Goal: Answer question/provide support: Share knowledge or assist other users

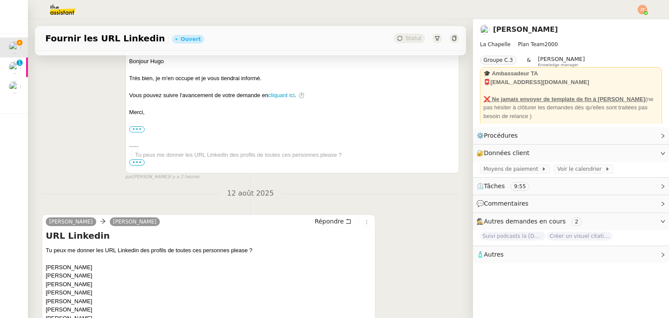
scroll to position [261, 0]
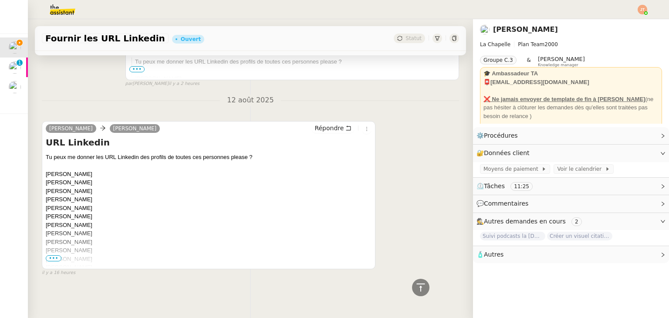
click at [56, 255] on span "•••" at bounding box center [54, 258] width 16 height 6
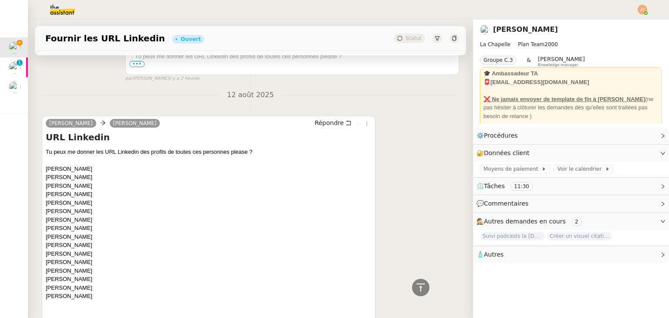
drag, startPoint x: 45, startPoint y: 171, endPoint x: 98, endPoint y: 296, distance: 136.5
click at [72, 208] on div "Tu peux me donner les URL Linkedin des profils de toutes ces personnes please ?…" at bounding box center [209, 228] width 326 height 161
drag, startPoint x: 91, startPoint y: 167, endPoint x: 45, endPoint y: 167, distance: 45.7
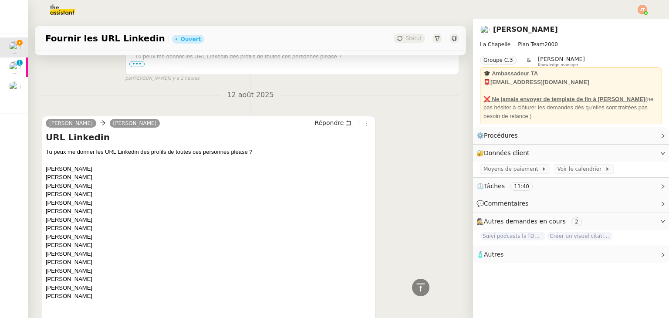
copy div "[PERSON_NAME]"
drag, startPoint x: 94, startPoint y: 178, endPoint x: 46, endPoint y: 176, distance: 47.9
click at [46, 176] on div "Tu peux me donner les URL Linkedin des profils de toutes ces personnes please ?…" at bounding box center [209, 228] width 326 height 161
copy div "[PERSON_NAME]"
drag, startPoint x: 82, startPoint y: 185, endPoint x: 47, endPoint y: 184, distance: 35.7
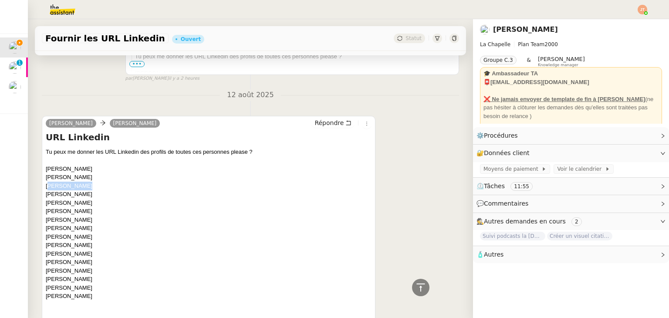
click at [47, 184] on div "Tu peux me donner les URL Linkedin des profils de toutes ces personnes please ?…" at bounding box center [209, 228] width 326 height 161
copy div "[PERSON_NAME]"
drag, startPoint x: 87, startPoint y: 198, endPoint x: 42, endPoint y: 195, distance: 45.8
copy div "[PERSON_NAME]"
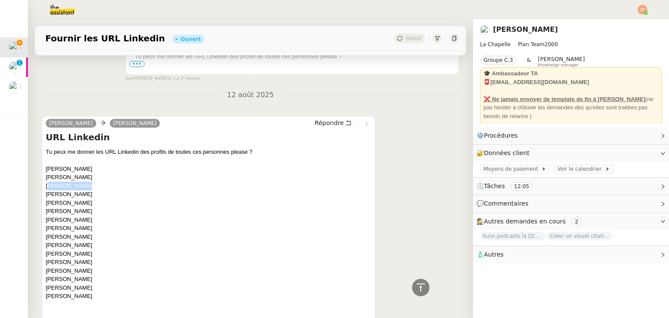
drag, startPoint x: 103, startPoint y: 203, endPoint x: 46, endPoint y: 203, distance: 56.6
click at [46, 203] on div "Tu peux me donner les URL Linkedin des profils de toutes ces personnes please ?…" at bounding box center [209, 228] width 326 height 161
copy div "[PERSON_NAME]"
drag, startPoint x: 93, startPoint y: 214, endPoint x: 45, endPoint y: 212, distance: 47.5
click at [46, 212] on div "Tu peux me donner les URL Linkedin des profils de toutes ces personnes please ?…" at bounding box center [209, 228] width 326 height 161
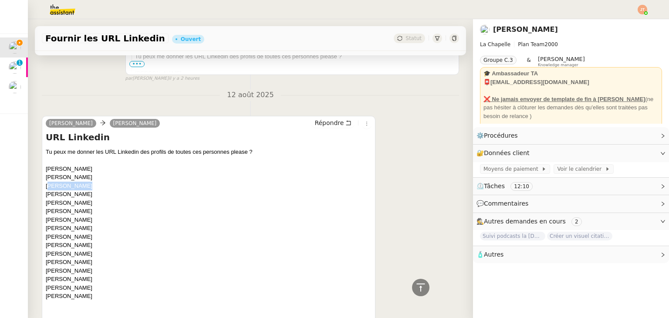
copy div "[PERSON_NAME]"
drag, startPoint x: 92, startPoint y: 222, endPoint x: 44, endPoint y: 222, distance: 48.3
copy div "[PERSON_NAME]"
drag, startPoint x: 91, startPoint y: 233, endPoint x: 44, endPoint y: 230, distance: 46.7
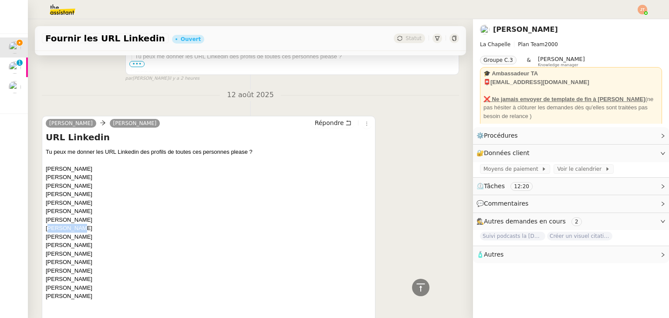
copy div "[PERSON_NAME]"
drag, startPoint x: 97, startPoint y: 237, endPoint x: 45, endPoint y: 239, distance: 51.4
click at [46, 239] on div "Tu peux me donner les URL Linkedin des profils de toutes ces personnes please ?…" at bounding box center [209, 228] width 326 height 161
copy div "[PERSON_NAME]"
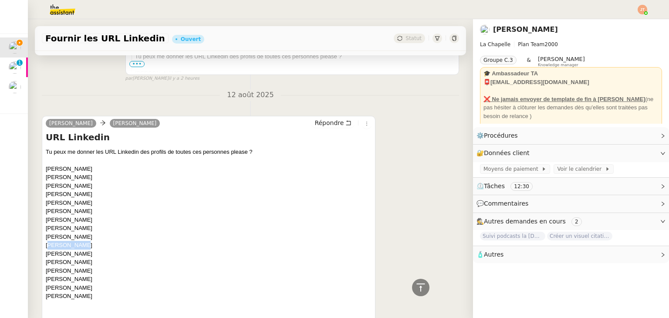
drag, startPoint x: 90, startPoint y: 249, endPoint x: 42, endPoint y: 248, distance: 47.9
copy div "[PERSON_NAME]"
drag, startPoint x: 83, startPoint y: 254, endPoint x: 43, endPoint y: 254, distance: 40.0
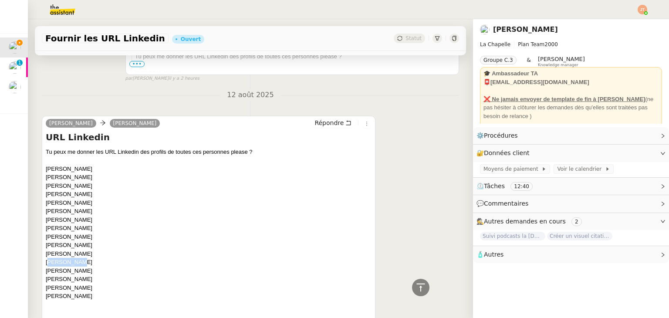
drag, startPoint x: 81, startPoint y: 263, endPoint x: 45, endPoint y: 264, distance: 35.7
click at [46, 264] on div "Tu peux me donner les URL Linkedin des profils de toutes ces personnes please ?…" at bounding box center [209, 228] width 326 height 161
drag, startPoint x: 94, startPoint y: 270, endPoint x: 45, endPoint y: 271, distance: 48.7
drag, startPoint x: 99, startPoint y: 279, endPoint x: 45, endPoint y: 280, distance: 54.0
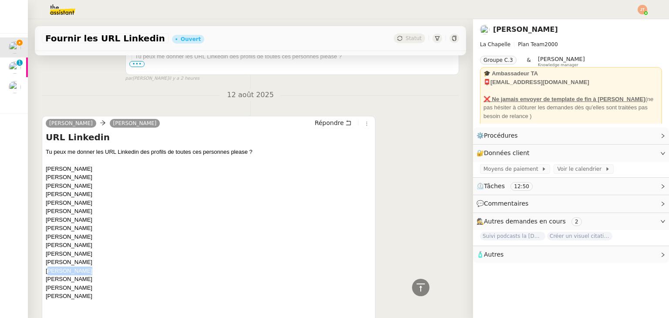
drag, startPoint x: 91, startPoint y: 286, endPoint x: 45, endPoint y: 289, distance: 45.4
click at [46, 289] on div "Tu peux me donner les URL Linkedin des profils de toutes ces personnes please ?…" at bounding box center [209, 228] width 326 height 161
drag, startPoint x: 88, startPoint y: 298, endPoint x: 45, endPoint y: 297, distance: 43.1
click at [46, 297] on div "Tu peux me donner les URL Linkedin des profils de toutes ces personnes please ?…" at bounding box center [209, 228] width 326 height 161
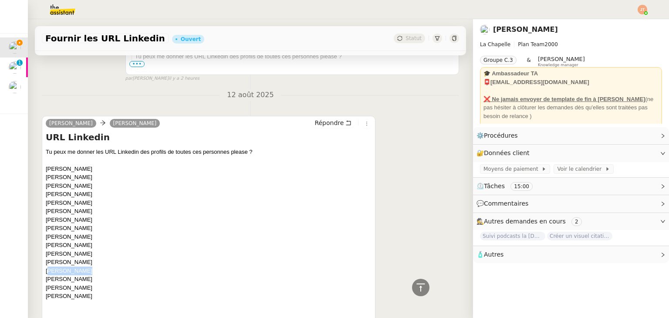
drag, startPoint x: 96, startPoint y: 168, endPoint x: 44, endPoint y: 169, distance: 52.2
drag, startPoint x: 101, startPoint y: 177, endPoint x: 46, endPoint y: 179, distance: 54.9
click at [46, 179] on div "Tu peux me donner les URL Linkedin des profils de toutes ces personnes please ?…" at bounding box center [209, 228] width 326 height 161
drag, startPoint x: 83, startPoint y: 189, endPoint x: 44, endPoint y: 188, distance: 38.7
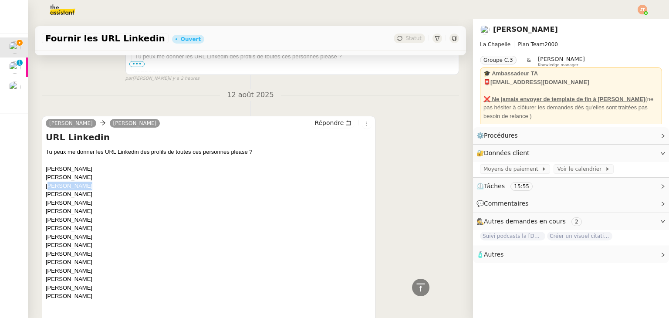
click at [102, 199] on div "Tu peux me donner les URL Linkedin des profils de toutes ces personnes please ?…" at bounding box center [209, 228] width 326 height 161
drag, startPoint x: 93, startPoint y: 204, endPoint x: 47, endPoint y: 205, distance: 45.3
click at [47, 205] on div "Tu peux me donner les URL Linkedin des profils de toutes ces personnes please ?…" at bounding box center [209, 228] width 326 height 161
drag, startPoint x: 96, startPoint y: 215, endPoint x: 47, endPoint y: 212, distance: 48.8
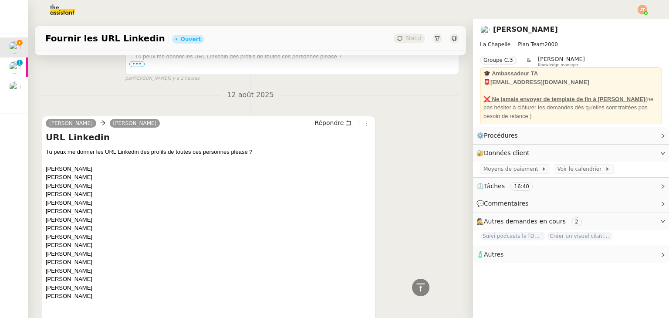
click at [47, 212] on div "Tu peux me donner les URL Linkedin des profils de toutes ces personnes please ?…" at bounding box center [209, 228] width 326 height 161
drag, startPoint x: 92, startPoint y: 204, endPoint x: 60, endPoint y: 204, distance: 31.8
click at [60, 204] on div "Tu peux me donner les URL Linkedin des profils de toutes ces personnes please ?…" at bounding box center [209, 228] width 326 height 161
click at [117, 235] on div "Tu peux me donner les URL Linkedin des profils de toutes ces personnes please ?…" at bounding box center [209, 228] width 326 height 161
drag, startPoint x: 90, startPoint y: 222, endPoint x: 46, endPoint y: 221, distance: 43.5
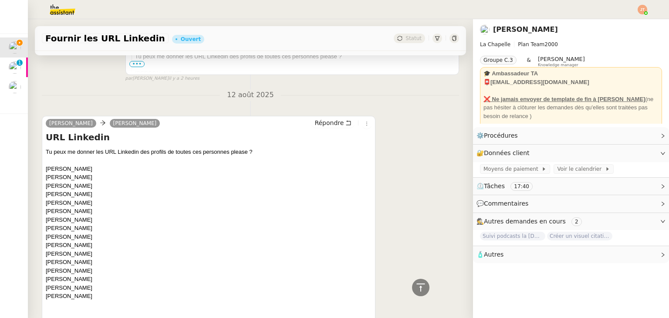
click at [46, 221] on div "Tu peux me donner les URL Linkedin des profils de toutes ces personnes please ?…" at bounding box center [209, 228] width 326 height 161
drag, startPoint x: 83, startPoint y: 290, endPoint x: 47, endPoint y: 290, distance: 36.1
click at [47, 290] on div "Tu peux me donner les URL Linkedin des profils de toutes ces personnes please ?…" at bounding box center [209, 228] width 326 height 161
drag, startPoint x: 94, startPoint y: 298, endPoint x: 47, endPoint y: 298, distance: 47.4
click at [47, 298] on div "Tu peux me donner les URL Linkedin des profils de toutes ces personnes please ?…" at bounding box center [209, 228] width 326 height 161
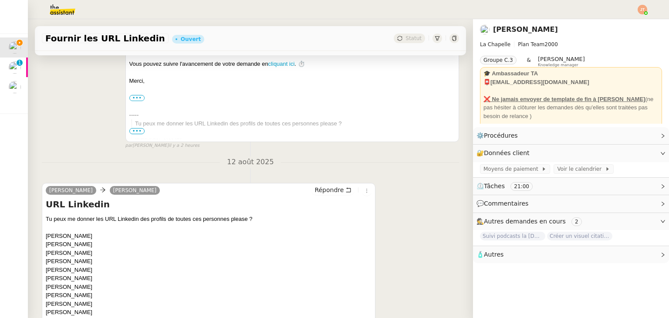
scroll to position [218, 0]
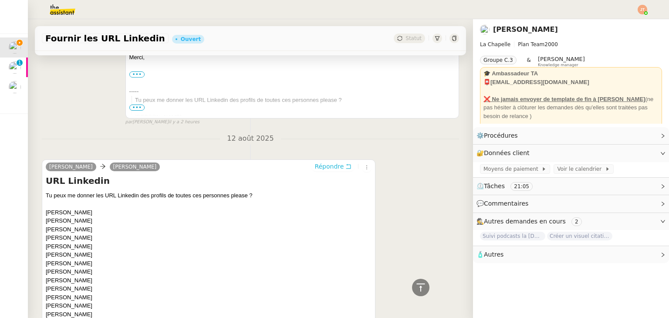
click at [321, 171] on span "Répondre" at bounding box center [328, 166] width 29 height 9
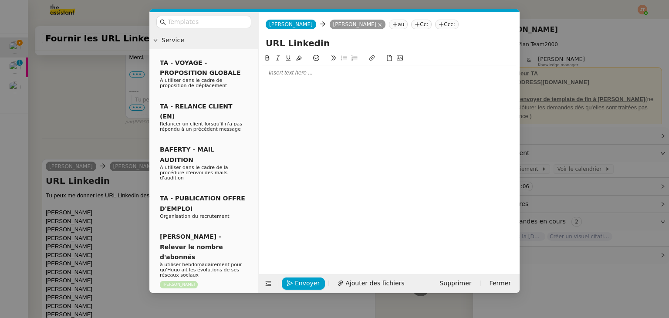
scroll to position [285, 0]
click at [298, 71] on div at bounding box center [389, 73] width 254 height 8
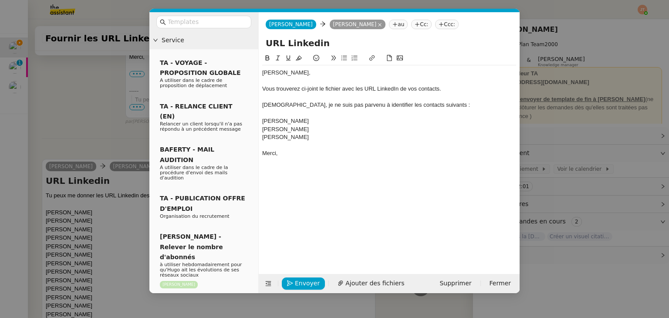
scroll to position [378, 0]
click at [369, 279] on span "Ajouter des fichiers" at bounding box center [374, 283] width 59 height 10
click at [313, 42] on input "URL Linkedin" at bounding box center [388, 43] width 247 height 13
type input "URL LinkedIn"
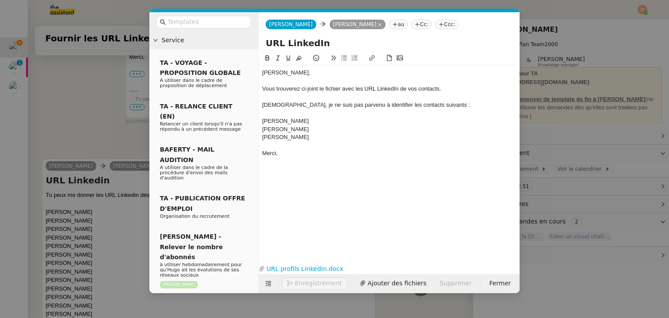
click at [92, 124] on nz-modal-container "Service TA - VOYAGE - PROPOSITION GLOBALE A utiliser dans le cadre de propositi…" at bounding box center [334, 159] width 669 height 318
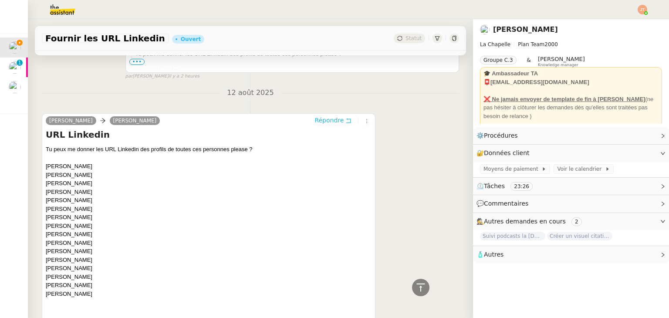
scroll to position [456, 0]
drag, startPoint x: 94, startPoint y: 202, endPoint x: 45, endPoint y: 204, distance: 48.3
click at [45, 204] on div "[PERSON_NAME] [PERSON_NAME] URL Linkedin Tu peux me donner les URL Linkedin des…" at bounding box center [208, 324] width 333 height 419
click at [169, 103] on div "[DATE] [PERSON_NAME] [PERSON_NAME] URL Linkedin Tu peux me donner les URL Linke…" at bounding box center [250, 315] width 417 height 453
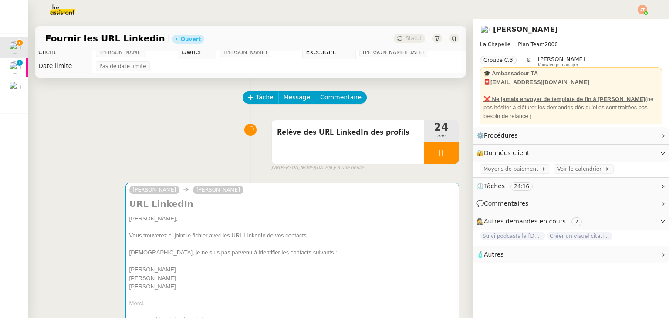
scroll to position [0, 0]
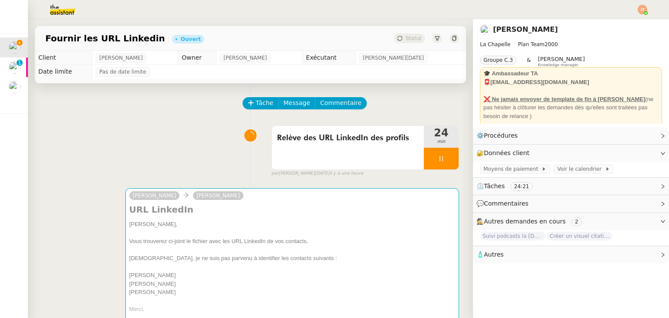
click at [121, 148] on div "Relève des URL LinkedIn des profils 24 min false par [PERSON_NAME][DATE] il y a…" at bounding box center [250, 149] width 417 height 56
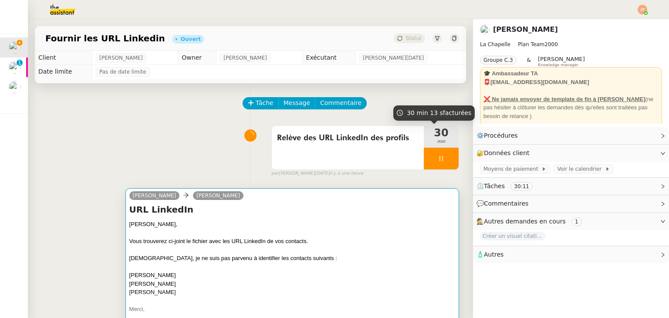
click at [271, 225] on div "[PERSON_NAME]," at bounding box center [292, 224] width 326 height 9
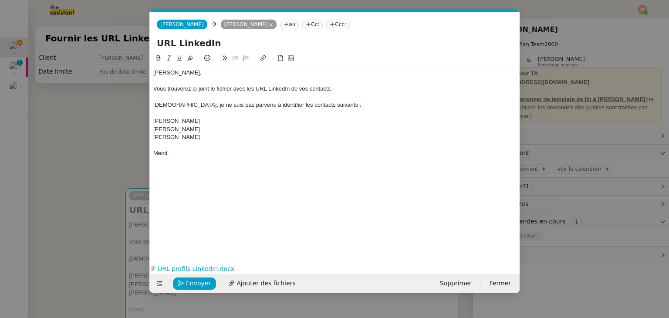
scroll to position [0, 18]
click at [198, 286] on span "Envoyer" at bounding box center [198, 283] width 25 height 10
click at [198, 286] on span "Confirmer l'envoi" at bounding box center [212, 283] width 52 height 10
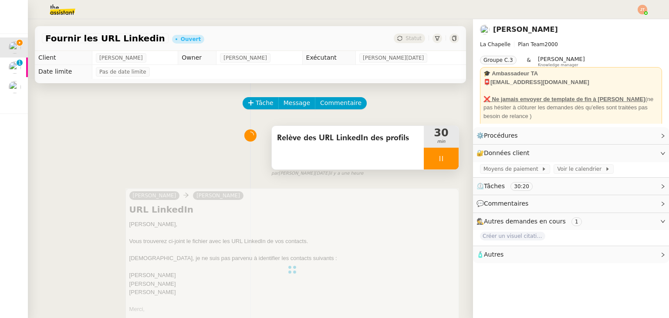
drag, startPoint x: 423, startPoint y: 161, endPoint x: 436, endPoint y: 161, distance: 12.6
click at [424, 161] on div at bounding box center [440, 159] width 35 height 22
click at [446, 161] on icon at bounding box center [449, 158] width 7 height 7
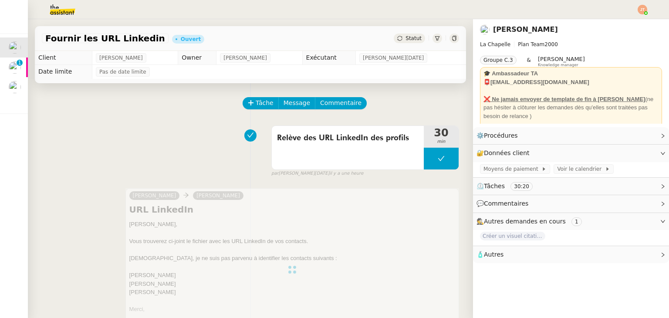
click at [405, 39] on span "Statut" at bounding box center [413, 38] width 16 height 6
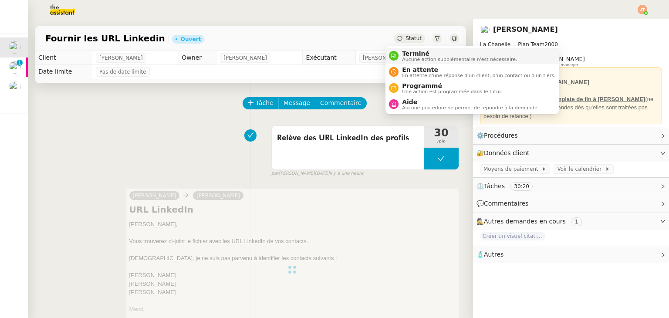
click at [403, 63] on li "Terminé Aucune action supplémentaire n'est nécessaire." at bounding box center [471, 56] width 173 height 16
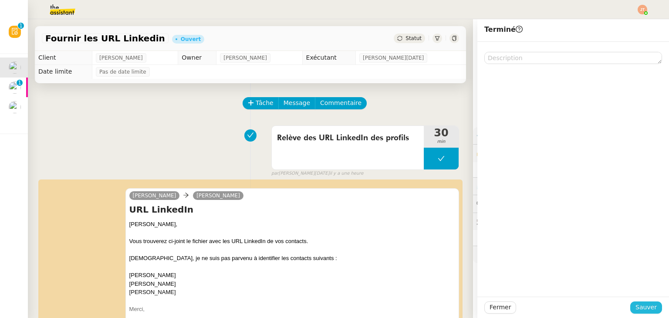
click at [635, 307] on span "Sauver" at bounding box center [645, 307] width 21 height 10
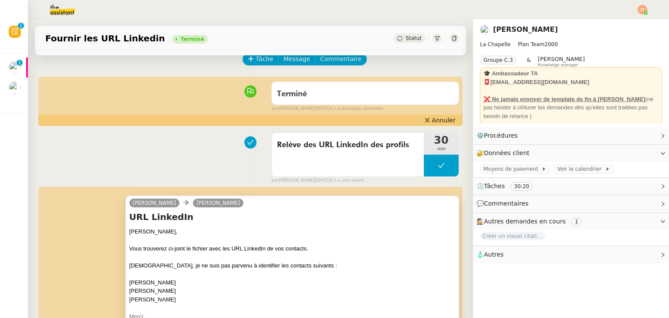
scroll to position [44, 0]
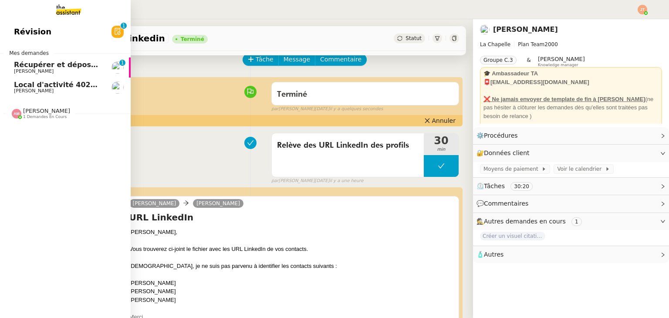
click at [57, 94] on link "Local d'activité 402m2 - [GEOGRAPHIC_DATA]-[GEOGRAPHIC_DATA] 13170 - 1 400 000€…" at bounding box center [65, 87] width 131 height 20
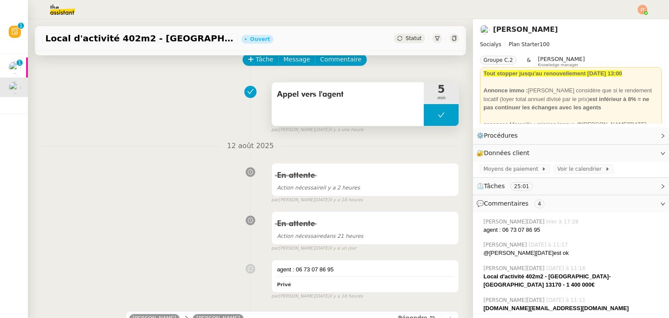
click at [432, 121] on button at bounding box center [440, 115] width 35 height 22
click at [423, 121] on div at bounding box center [431, 115] width 17 height 22
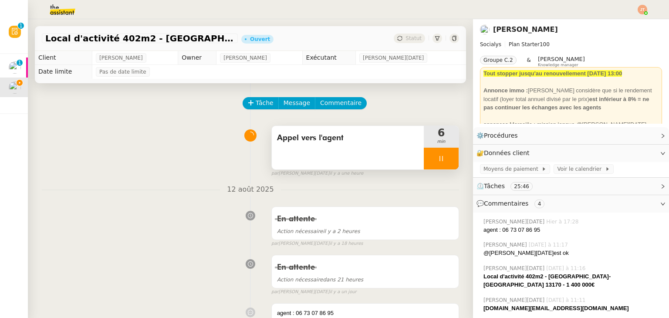
click at [437, 157] on icon at bounding box center [440, 158] width 7 height 7
click at [446, 158] on icon at bounding box center [449, 158] width 7 height 7
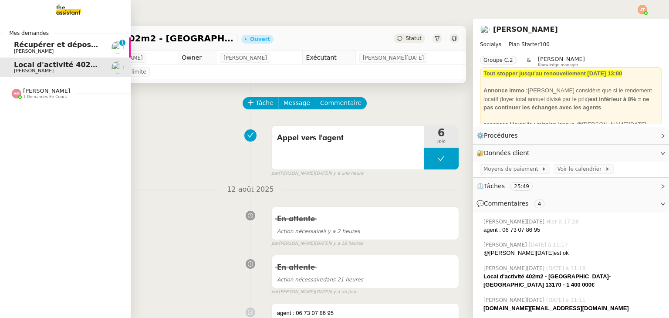
click at [65, 52] on span "[PERSON_NAME]" at bounding box center [58, 51] width 88 height 5
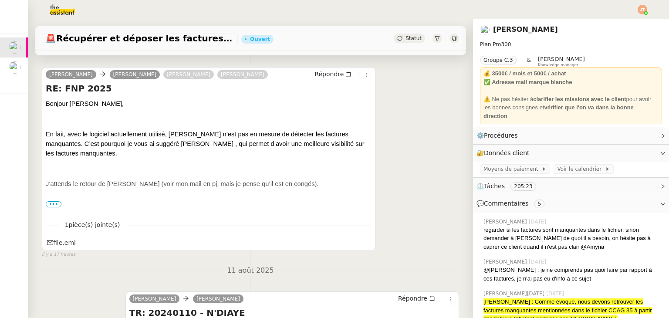
scroll to position [174, 0]
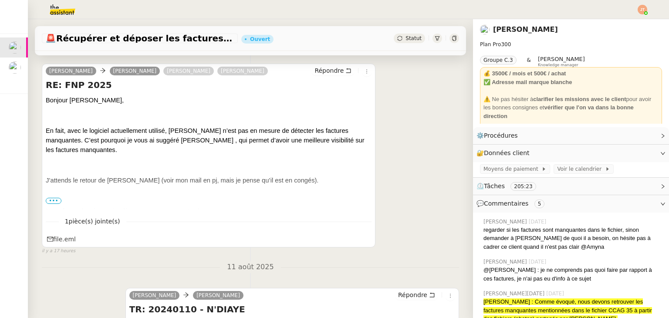
click at [53, 202] on span "•••" at bounding box center [54, 201] width 16 height 6
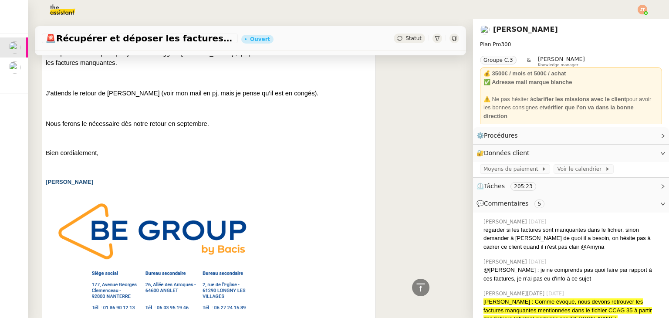
scroll to position [0, 0]
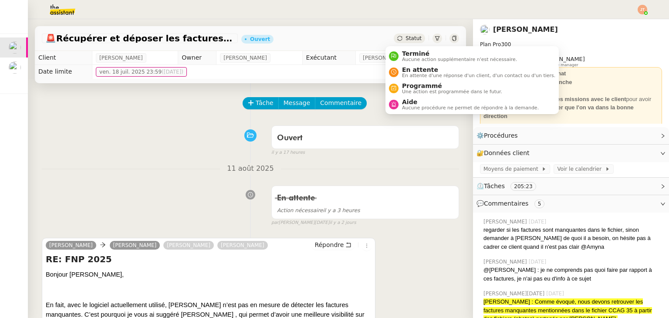
click at [407, 39] on span "Statut" at bounding box center [413, 38] width 16 height 6
click at [411, 68] on span "En attente" at bounding box center [478, 69] width 153 height 7
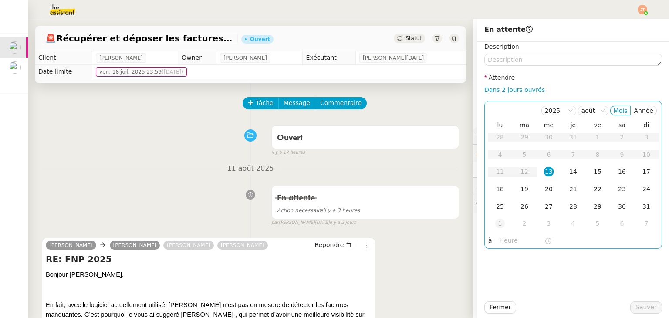
click at [495, 225] on div "1" at bounding box center [500, 223] width 10 height 10
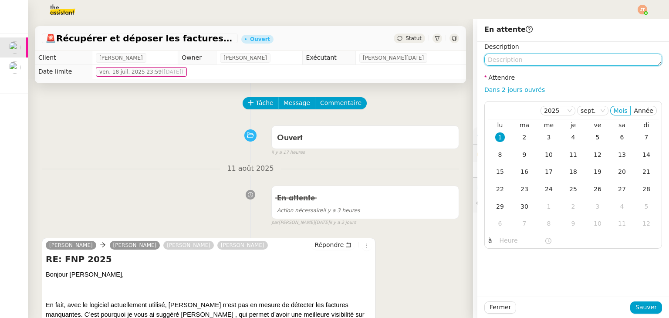
click at [497, 64] on textarea at bounding box center [573, 60] width 178 height 12
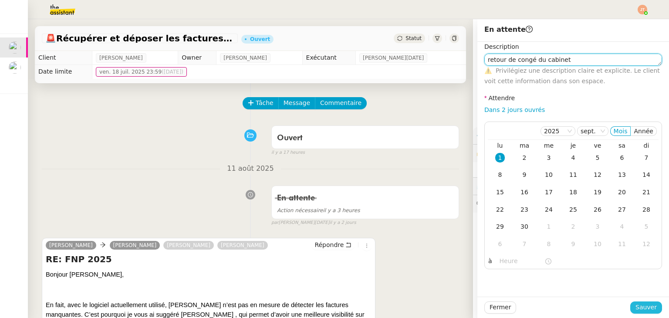
type textarea "retour de congé du cabinet"
click at [635, 307] on span "Sauver" at bounding box center [645, 307] width 21 height 10
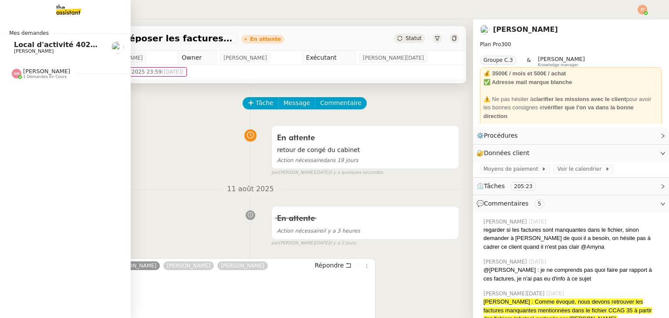
click at [36, 43] on span "Local d'activité 402m2 - [GEOGRAPHIC_DATA]-[GEOGRAPHIC_DATA] 13170 - 1 400 000€" at bounding box center [184, 44] width 340 height 8
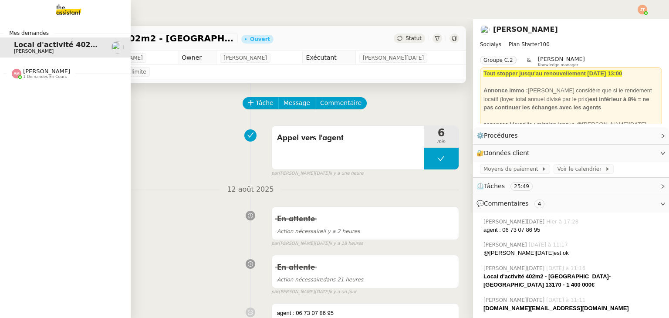
click at [38, 75] on span "1 demandes en cours" at bounding box center [45, 76] width 44 height 5
click at [48, 93] on span "Sous-procédure 1 : Actualisation du fichier de suivi - [DATE]" at bounding box center [134, 90] width 240 height 8
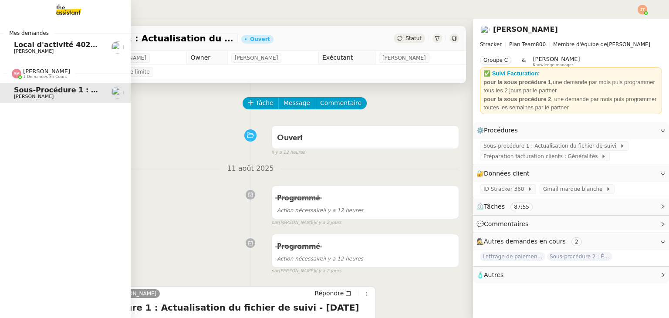
click at [42, 75] on span "1 demandes en cours" at bounding box center [45, 76] width 44 height 5
click at [52, 49] on span "[PERSON_NAME]" at bounding box center [58, 51] width 88 height 5
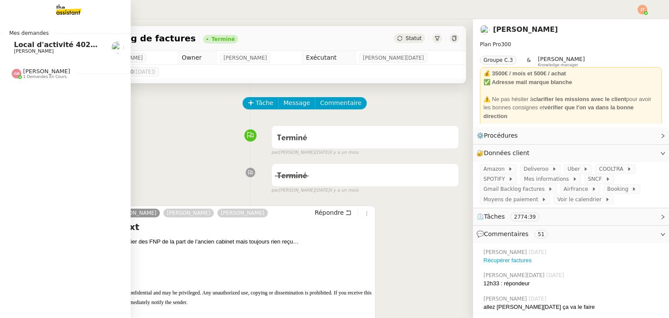
click at [28, 43] on span "Local d'activité 402m2 - [GEOGRAPHIC_DATA]-[GEOGRAPHIC_DATA] 13170 - 1 400 000€" at bounding box center [184, 44] width 340 height 8
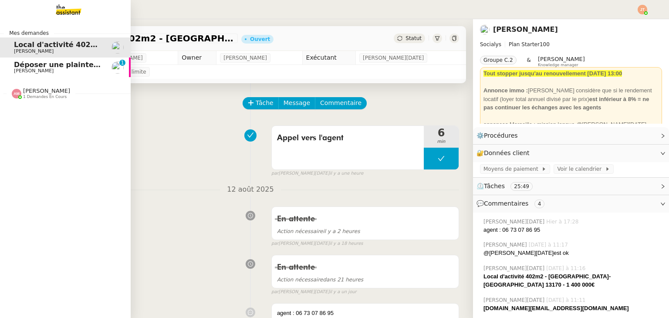
click at [26, 66] on span "Déposer une plainte pour piratage" at bounding box center [82, 64] width 136 height 8
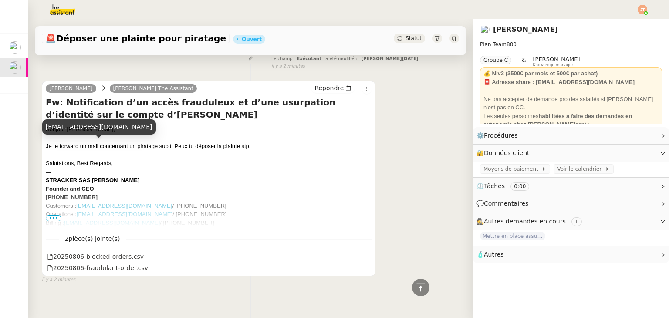
scroll to position [286, 0]
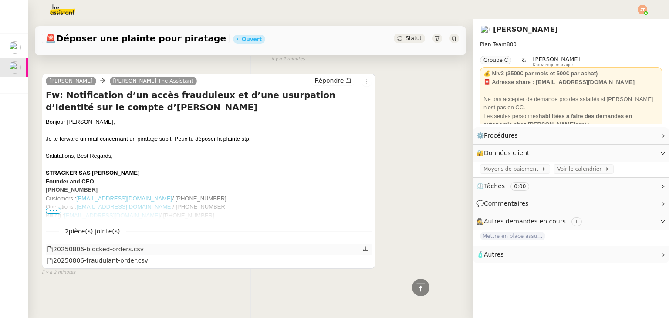
click at [363, 245] on icon at bounding box center [366, 248] width 6 height 6
click at [363, 259] on icon at bounding box center [366, 260] width 6 height 6
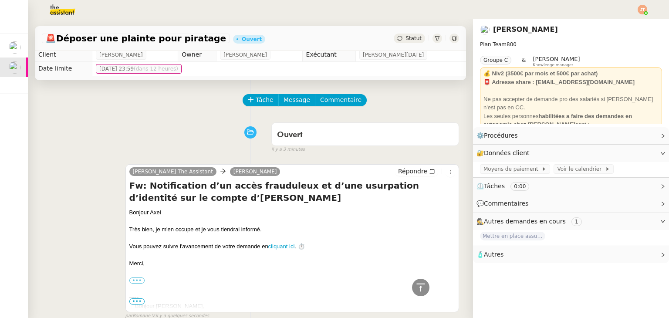
scroll to position [0, 0]
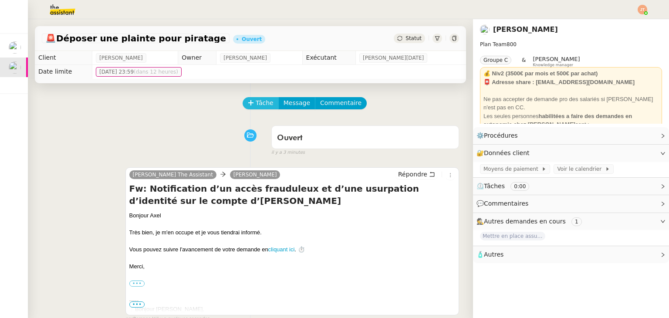
click at [255, 101] on span "Tâche" at bounding box center [264, 103] width 18 height 10
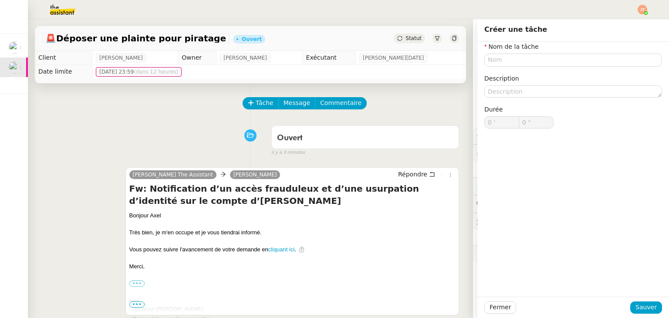
click at [443, 100] on div "Tâche Message Commentaire" at bounding box center [350, 107] width 215 height 21
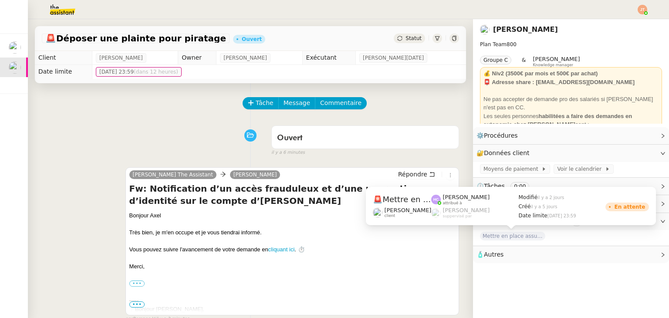
click at [490, 236] on span "Mettre en place assurance véhicule" at bounding box center [512, 236] width 65 height 9
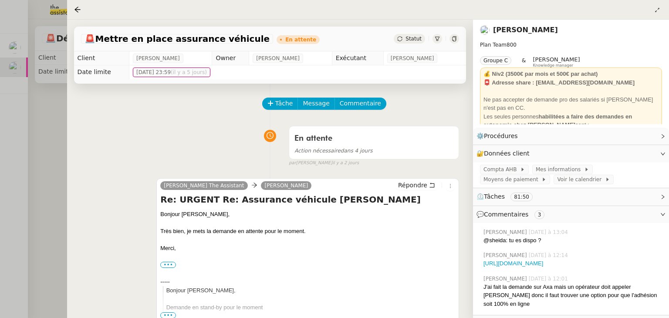
click at [46, 122] on div at bounding box center [334, 159] width 669 height 318
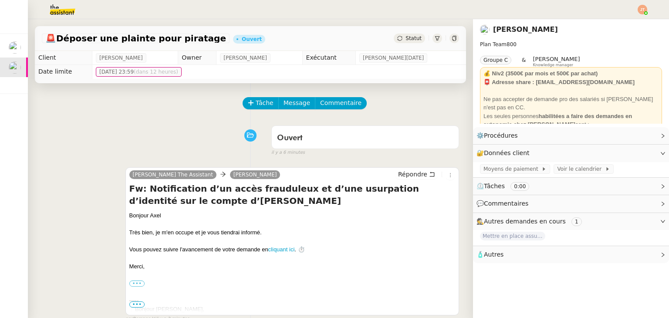
scroll to position [261, 0]
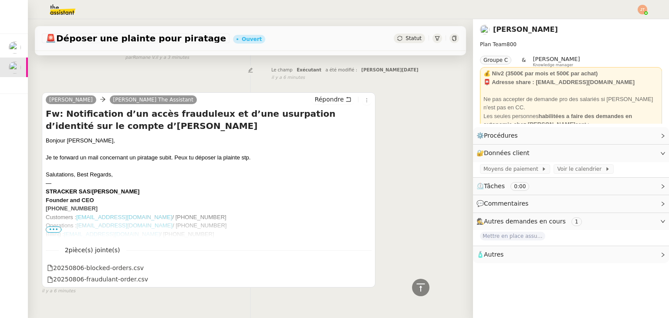
click at [59, 230] on span "•••" at bounding box center [54, 229] width 16 height 6
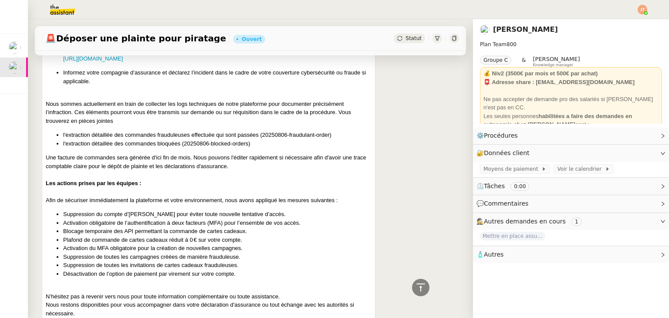
scroll to position [609, 0]
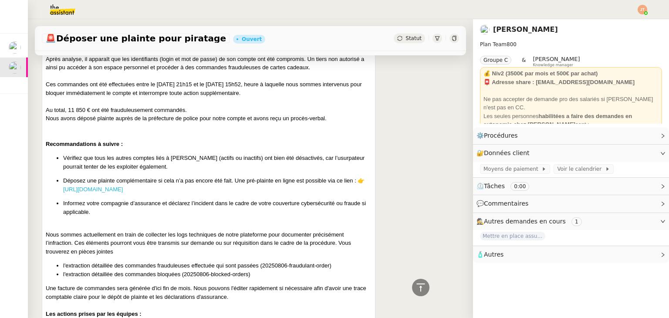
click at [123, 190] on link "https://www.masecurite.interieur.gouv.fr/fr/demarches-en-ligne/plainte-en-ligne" at bounding box center [93, 189] width 60 height 7
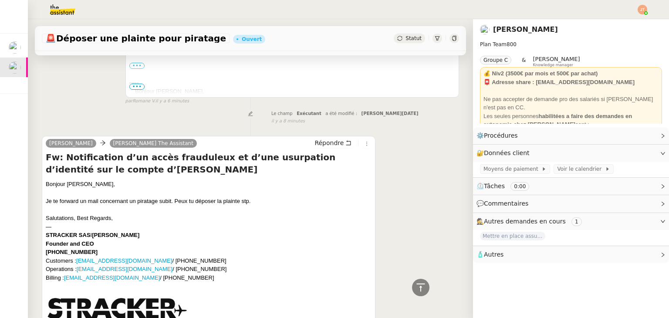
scroll to position [0, 0]
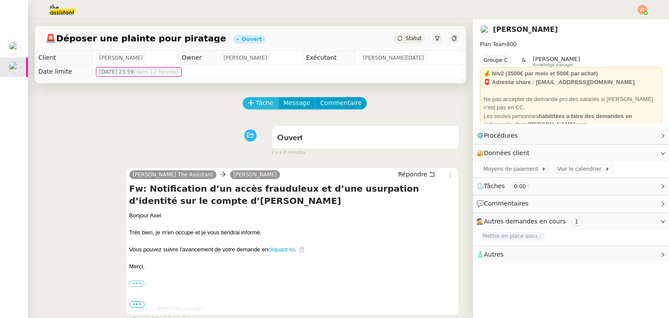
click at [248, 102] on icon at bounding box center [251, 103] width 6 height 6
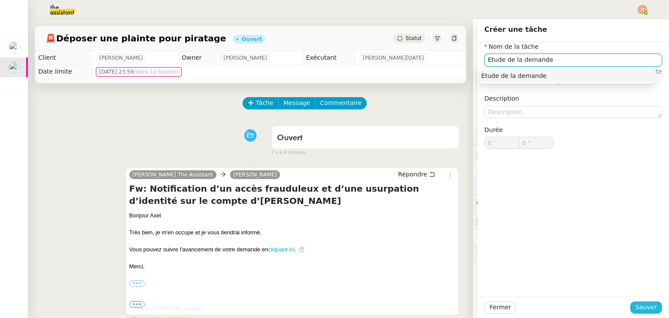
type input "Etude de la demande"
click at [640, 309] on span "Sauver" at bounding box center [645, 307] width 21 height 10
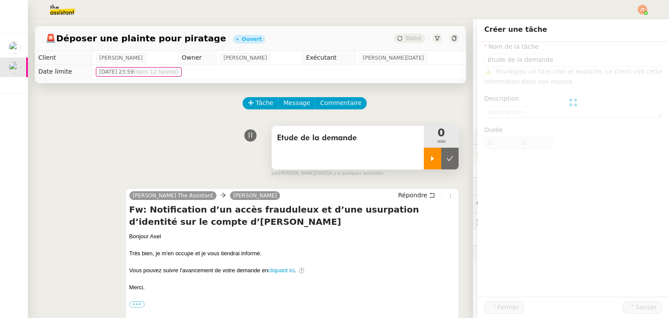
click at [429, 161] on icon at bounding box center [432, 158] width 7 height 7
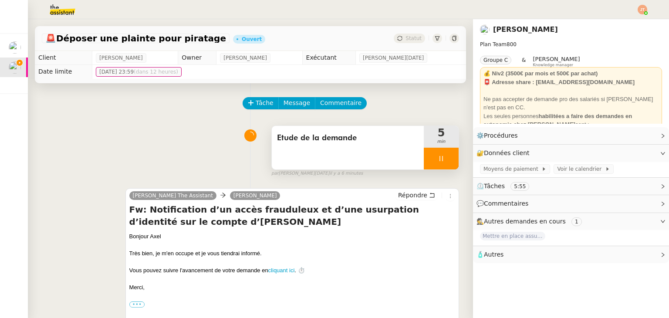
click at [339, 142] on span "Etude de la demande" at bounding box center [347, 137] width 141 height 13
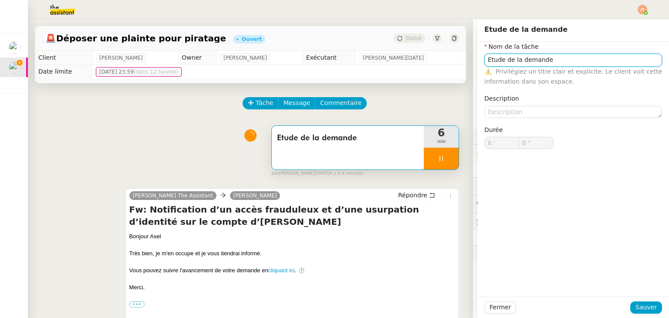
click at [567, 61] on input "Etude de la demande" at bounding box center [573, 60] width 178 height 13
type input "1 ""
type input "Etude de la demande et d"
type input "2 ""
type input "Etude de la demande et de la pr"
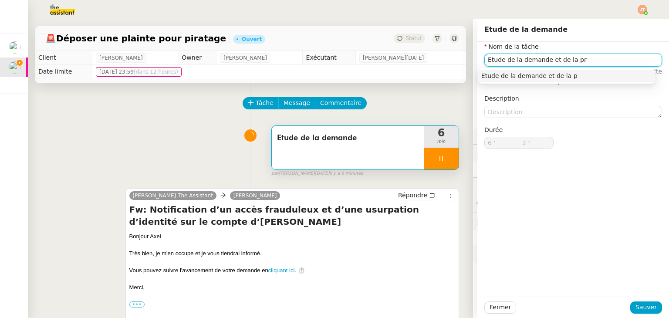
type input "3 ""
type input "Etude de la demande et de la procé"
type input "4 ""
type input "Etude de la demande et de la procédure"
type input "5 ""
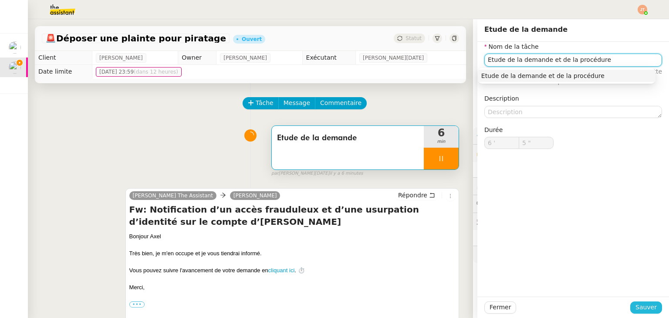
type input "Etude de la demande et de la procédure"
click at [637, 311] on span "Sauver" at bounding box center [645, 307] width 21 height 10
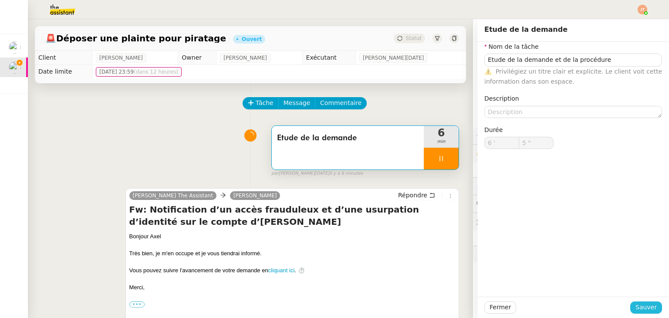
type input "6 ""
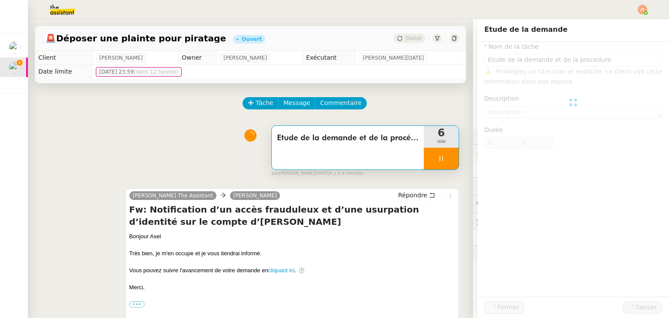
type input "Etude de la demande et de la procédure"
type input "6 '"
type input "7 ""
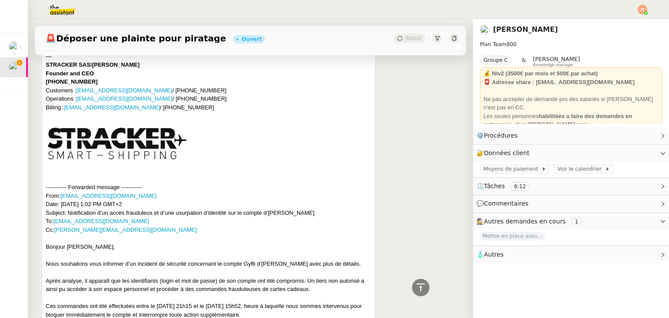
scroll to position [566, 0]
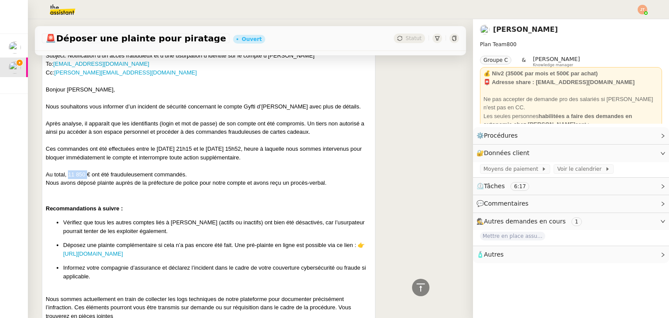
drag, startPoint x: 68, startPoint y: 176, endPoint x: 86, endPoint y: 176, distance: 17.8
click at [86, 176] on div "Nous souhaitons vous informer d’un incident de sécurité concernant le compte Gy…" at bounding box center [209, 141] width 326 height 94
click at [118, 175] on div "Nous souhaitons vous informer d’un incident de sécurité concernant le compte Gy…" at bounding box center [209, 141] width 326 height 94
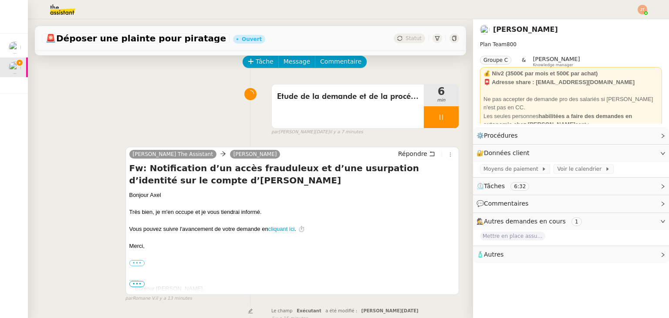
scroll to position [44, 0]
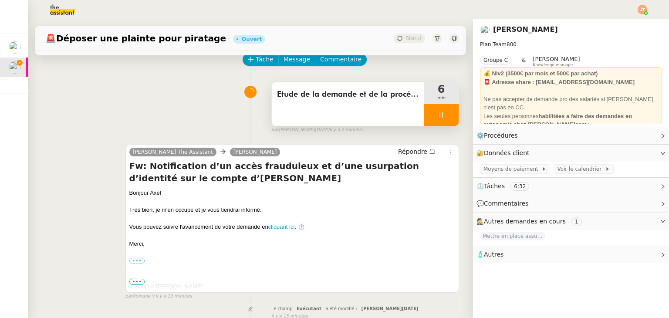
click at [380, 94] on span "Etude de la demande et de la procédure" at bounding box center [347, 94] width 141 height 13
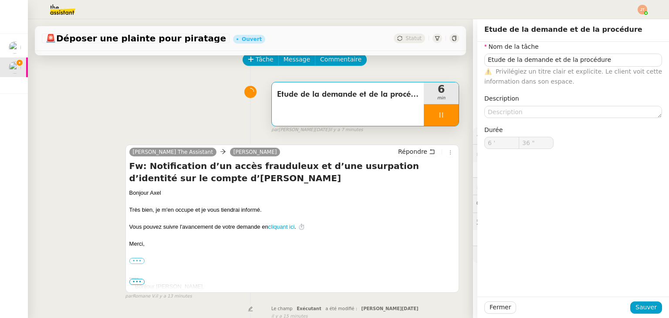
click at [190, 108] on div "Etude de la demande et de la procédure 6 min false par Jean-Noël D. il y a 7 mi…" at bounding box center [250, 106] width 417 height 56
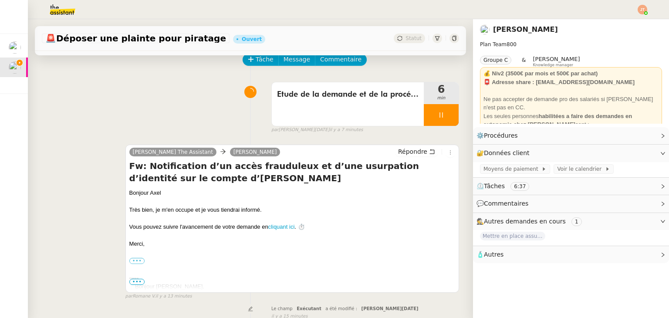
click at [437, 114] on icon at bounding box center [440, 114] width 7 height 7
click at [442, 115] on button at bounding box center [449, 115] width 17 height 22
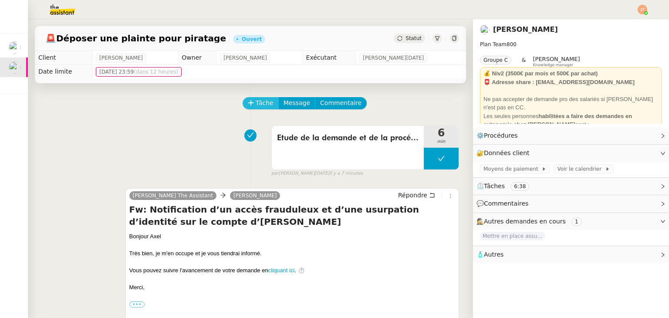
click at [259, 101] on span "Tâche" at bounding box center [264, 103] width 18 height 10
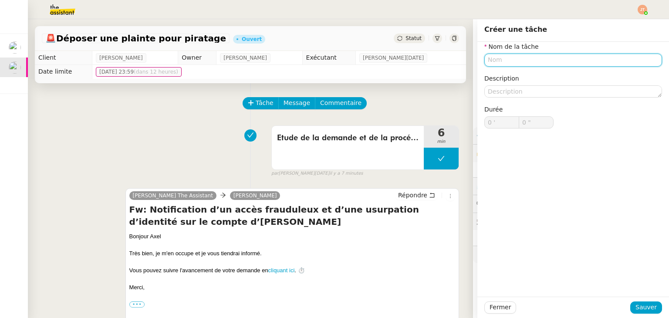
click at [511, 58] on input "text" at bounding box center [573, 60] width 178 height 13
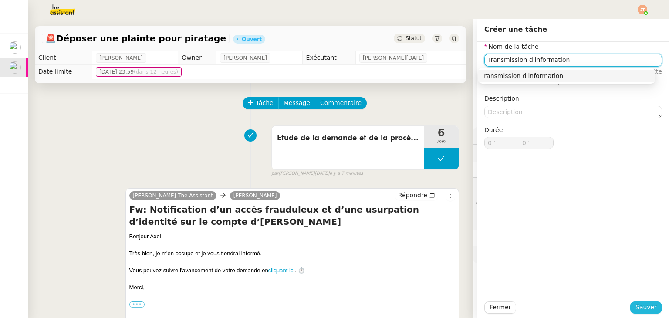
type input "Transmission d'information"
click at [637, 313] on button "Sauver" at bounding box center [646, 307] width 32 height 12
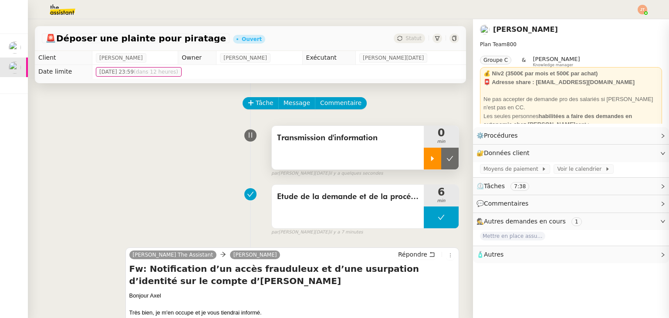
click at [427, 156] on div at bounding box center [431, 159] width 17 height 22
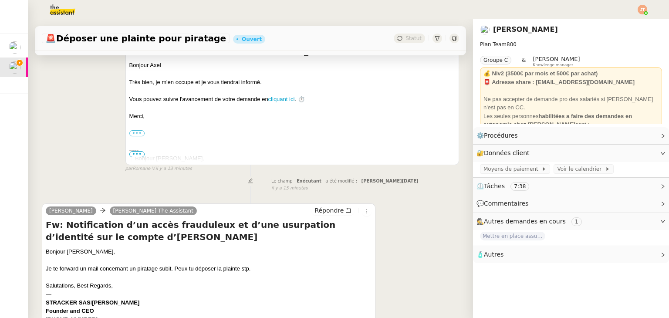
scroll to position [305, 0]
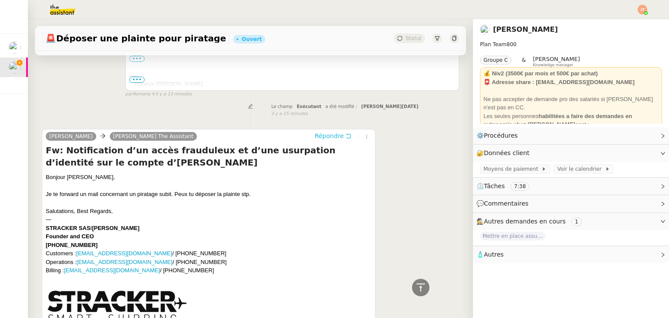
click at [319, 141] on button "Répondre" at bounding box center [332, 136] width 43 height 10
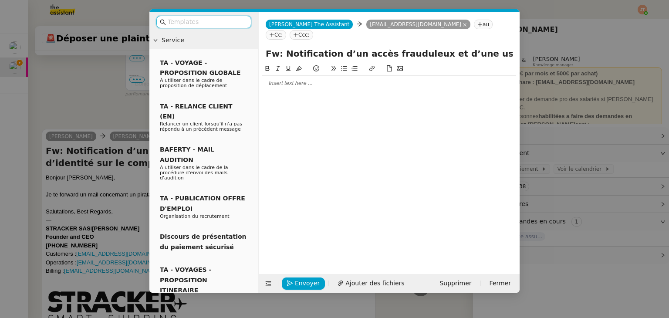
click at [286, 79] on div at bounding box center [389, 83] width 254 height 8
click at [53, 109] on nz-modal-container "Service TA - VOYAGE - PROPOSITION GLOBALE A utiliser dans le cadre de propositi…" at bounding box center [334, 159] width 669 height 318
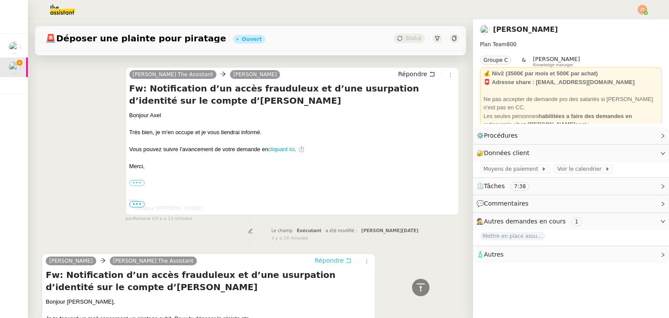
scroll to position [166, 0]
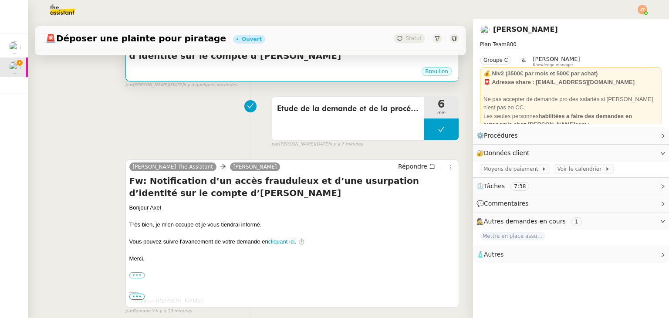
click at [246, 73] on div "Brouillon" at bounding box center [292, 72] width 326 height 13
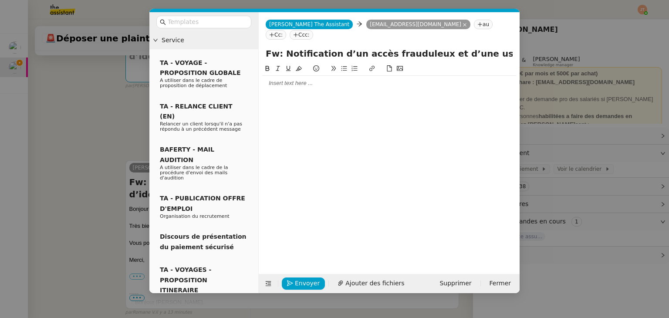
click at [276, 79] on div at bounding box center [389, 83] width 254 height 8
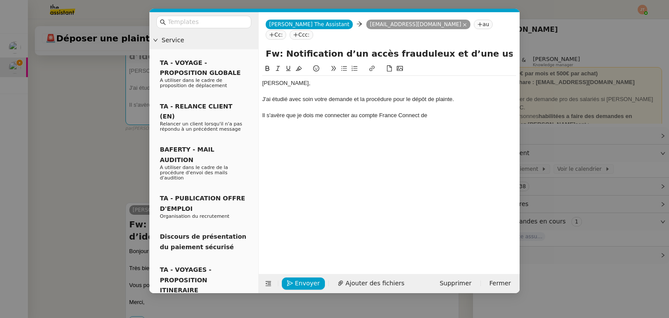
click at [94, 143] on nz-modal-container "Service TA - VOYAGE - PROPOSITION GLOBALE A utiliser dans le cadre de propositi…" at bounding box center [334, 159] width 669 height 318
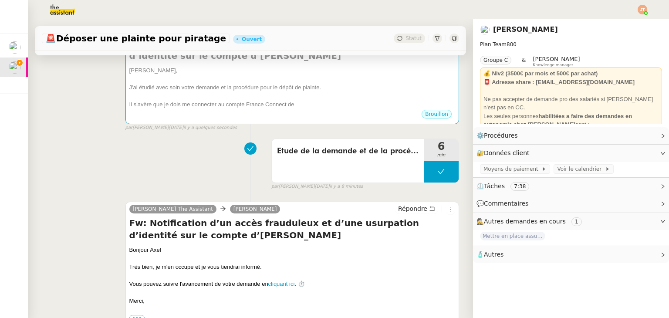
scroll to position [0, 0]
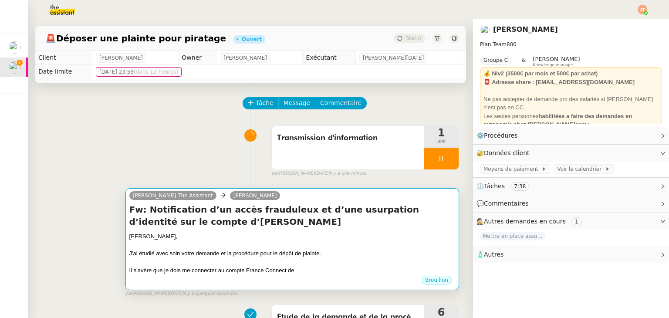
click at [277, 241] on div "Axel," at bounding box center [292, 236] width 326 height 9
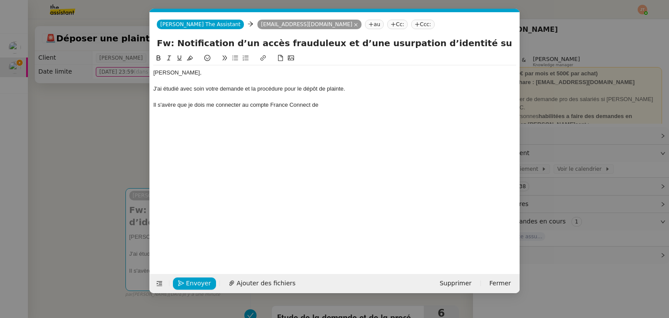
scroll to position [0, 18]
click at [329, 104] on div "Il s'avère que je dois me connecter au compte France Connect de" at bounding box center [334, 105] width 363 height 8
click at [90, 136] on nz-modal-container "Service TA - VOYAGE - PROPOSITION GLOBALE A utiliser dans le cadre de propositi…" at bounding box center [334, 159] width 669 height 318
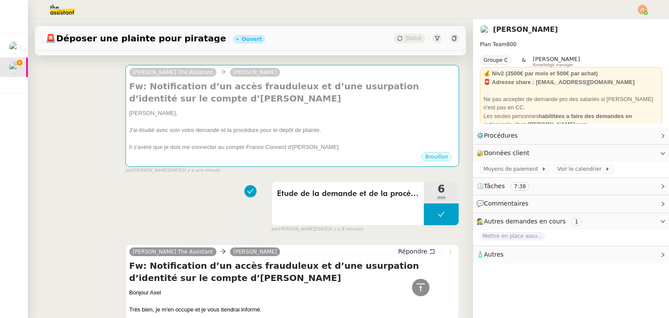
scroll to position [0, 0]
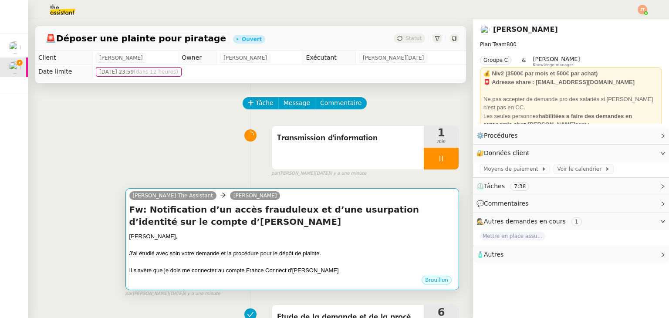
click at [302, 257] on div "J'ai étudié avec soin votre demande et la procédure pour le dépôt de plainte." at bounding box center [292, 253] width 326 height 9
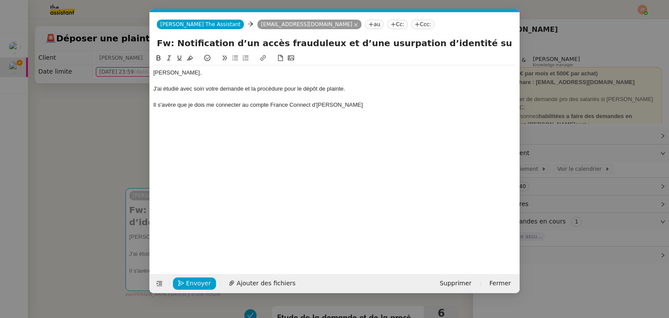
scroll to position [0, 18]
click at [340, 108] on div "Il s'avère que je dois me connecter au compte France Connect d'Antonin" at bounding box center [334, 105] width 363 height 8
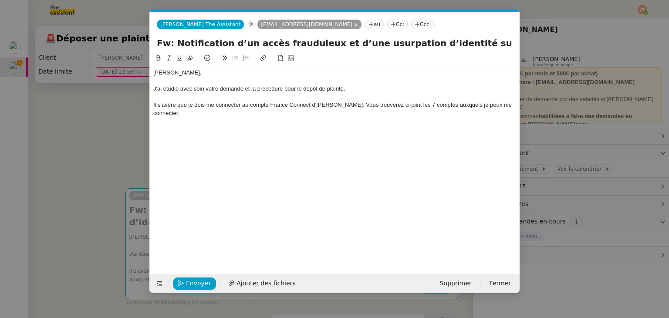
click at [444, 104] on div "Il s'avère que je dois me connecter au compte France Connect d'Antonin. Vous tr…" at bounding box center [334, 109] width 363 height 16
click at [0, 0] on lt-div at bounding box center [0, 0] width 0 height 0
click at [463, 103] on div "Il s'avère que je dois me connecter au compte France Connect d'Antonin. Vous tr…" at bounding box center [334, 109] width 363 height 16
click at [265, 283] on span "Ajouter des fichiers" at bounding box center [265, 283] width 59 height 10
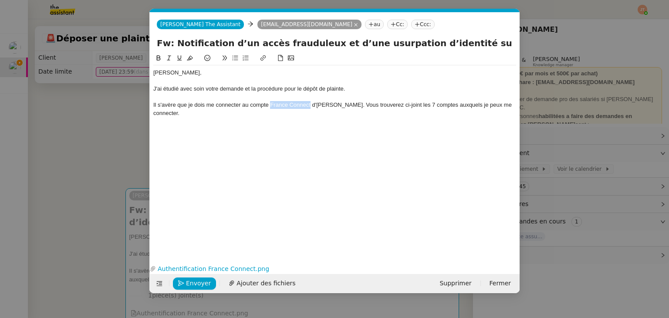
drag, startPoint x: 270, startPoint y: 105, endPoint x: 310, endPoint y: 105, distance: 40.0
click at [310, 105] on div "Il s'avère que je dois me connecter au compte France Connect d'Antonin. Vous tr…" at bounding box center [334, 109] width 363 height 16
click at [160, 59] on icon at bounding box center [158, 58] width 6 height 6
click at [335, 132] on div "Axel, J'ai étudié avec soin votre demande et la procédure pour le dépôt de plai…" at bounding box center [334, 150] width 363 height 195
click at [0, 0] on lt-div at bounding box center [0, 0] width 0 height 0
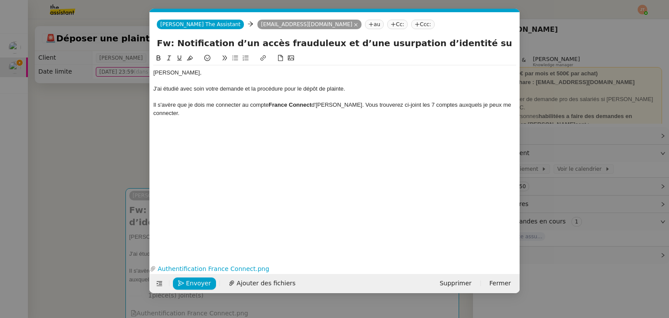
click at [0, 0] on lt-span at bounding box center [0, 0] width 0 height 0
click at [415, 107] on div "Il s'avère que je dois me connecter au compte France Connect d'Antonin. Vous tr…" at bounding box center [334, 109] width 363 height 16
click at [0, 0] on lt-div at bounding box center [0, 0] width 0 height 0
click at [427, 110] on div "Axel, J'ai étudié avec soin votre demande et la procédure pour le dépôt de plai…" at bounding box center [334, 92] width 363 height 55
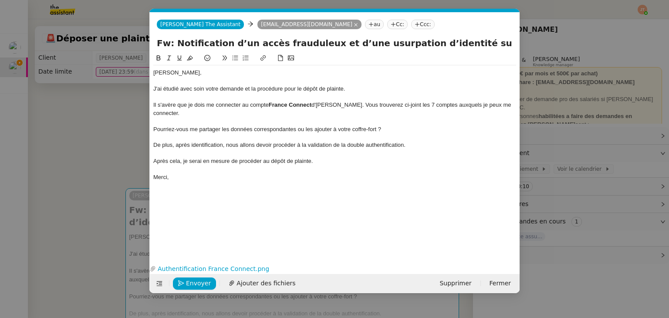
click at [93, 132] on nz-modal-container "Service TA - VOYAGE - PROPOSITION GLOBALE A utiliser dans le cadre de propositi…" at bounding box center [334, 159] width 669 height 318
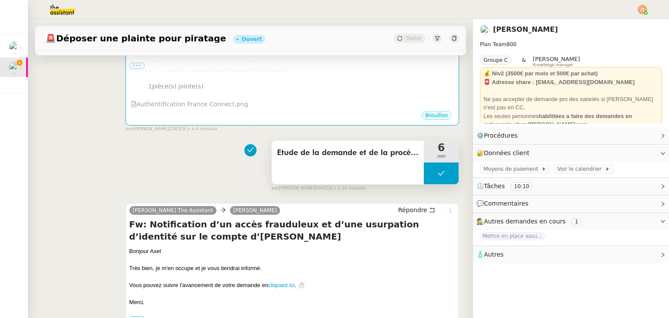
scroll to position [261, 0]
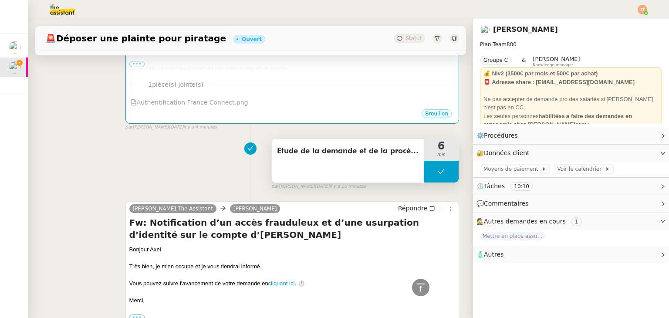
click at [423, 172] on button at bounding box center [440, 172] width 35 height 22
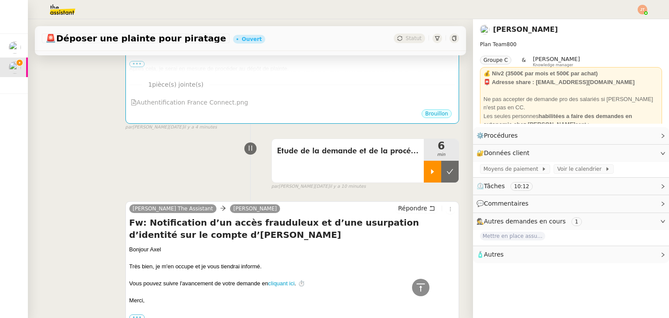
click at [423, 172] on div at bounding box center [431, 172] width 17 height 22
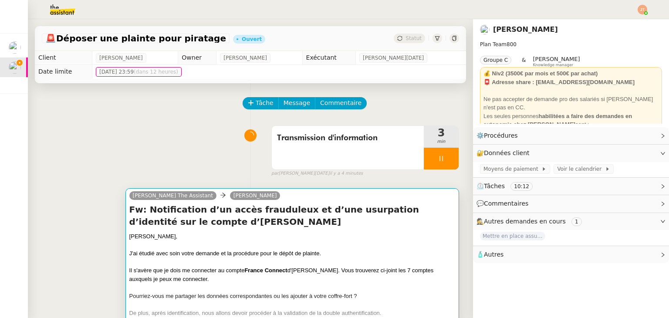
click at [328, 227] on h4 "Fw: Notification d’un accès frauduleux et d’une usurpation d’identité sur le co…" at bounding box center [292, 215] width 326 height 24
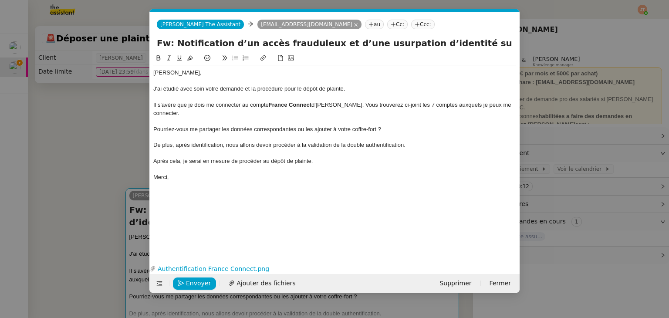
scroll to position [0, 18]
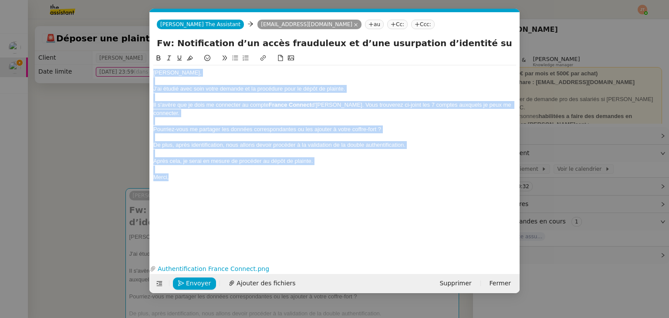
drag, startPoint x: 178, startPoint y: 171, endPoint x: 151, endPoint y: 71, distance: 103.3
click at [151, 71] on nz-spin "Axel, J'ai étudié avec soin votre demande et la procédure pour le dépôt de plai…" at bounding box center [335, 152] width 370 height 198
copy div "Axel, J'ai étudié avec soin votre demande et la procédure pour le dépôt de plai…"
click at [158, 284] on icon at bounding box center [159, 283] width 6 height 6
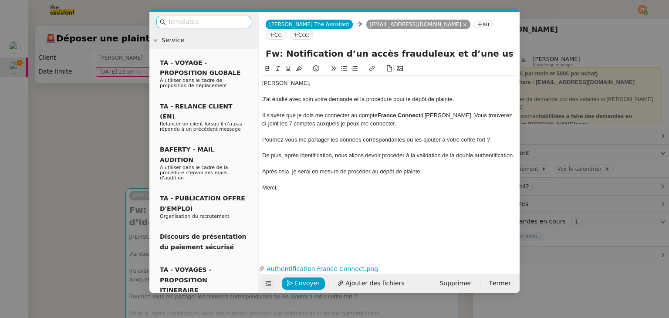
click at [193, 23] on input "text" at bounding box center [207, 22] width 78 height 10
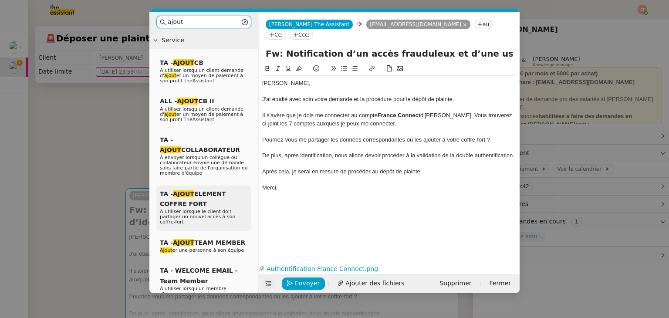
type input "ajout"
click at [213, 191] on div "TA - AJOUT ELEMENT COFFRE FORT A utiliser lorsque le client doit partager un no…" at bounding box center [203, 207] width 95 height 45
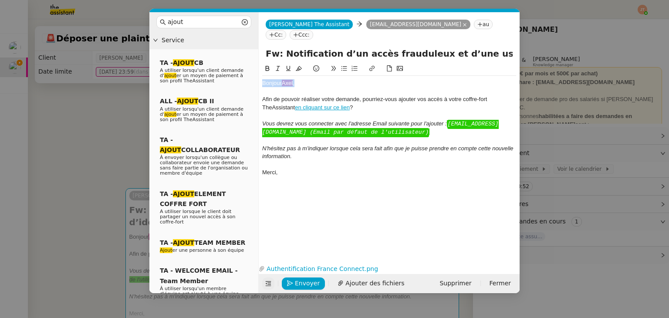
drag, startPoint x: 259, startPoint y: 73, endPoint x: 254, endPoint y: 73, distance: 5.2
click at [254, 73] on nz-layout "ajout Service TA - AJOUT CB A utiliser lorsqu'un client demande d' ajout er un …" at bounding box center [334, 152] width 370 height 281
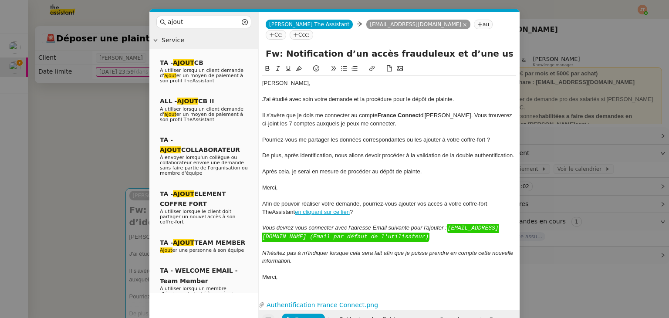
drag, startPoint x: 377, startPoint y: 203, endPoint x: 256, endPoint y: 194, distance: 121.3
click at [256, 194] on nz-layout "ajout Service TA - AJOUT CB A utiliser lorsqu'un client demande d' ajout er un …" at bounding box center [334, 170] width 370 height 317
click at [373, 202] on div "Afin de pouvoir réaliser votre demande, pourriez-vous ajouter vos accès à votre…" at bounding box center [389, 208] width 254 height 16
drag, startPoint x: 352, startPoint y: 201, endPoint x: 294, endPoint y: 201, distance: 57.5
click at [294, 201] on div "Afin de pouvoir réaliser votre demande, pourriez-vous ajouter vos accès à votre…" at bounding box center [389, 208] width 254 height 16
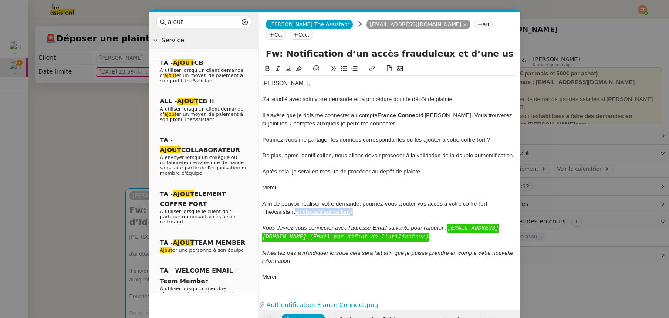
copy div "en cliquant sur ce lien"
click at [484, 136] on div "Pourriez-vous me partager les données correspondantes ou les ajouter à votre co…" at bounding box center [389, 140] width 254 height 8
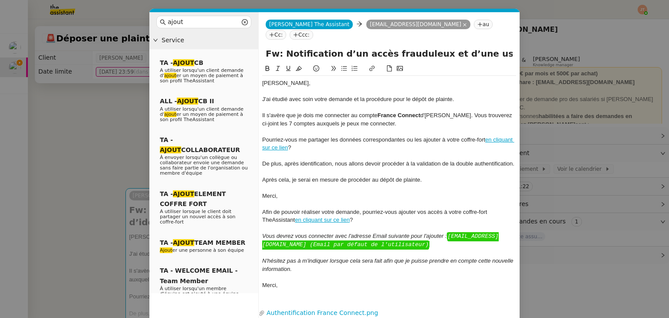
click at [296, 139] on div "Pourriez-vous me partager les données correspondantes ou les ajouter à votre co…" at bounding box center [389, 144] width 254 height 16
drag, startPoint x: 371, startPoint y: 211, endPoint x: 263, endPoint y: 204, distance: 108.1
click at [263, 208] on div "Afin de pouvoir réaliser votre demande, pourriez-vous ajouter vos accès à votre…" at bounding box center [389, 216] width 254 height 16
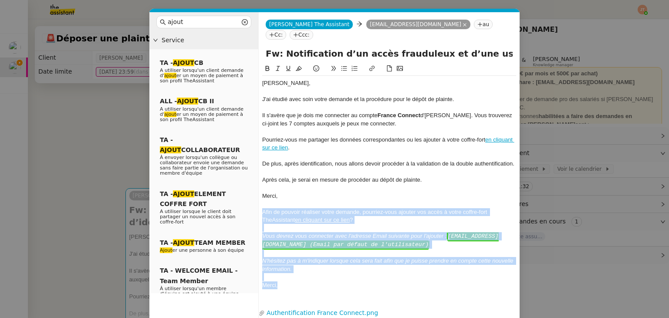
drag, startPoint x: 294, startPoint y: 279, endPoint x: 262, endPoint y: 201, distance: 84.5
click at [262, 201] on div "Axel, J'ai étudié avec soin votre demande et la procédure pour le dépôt de plai…" at bounding box center [389, 184] width 254 height 217
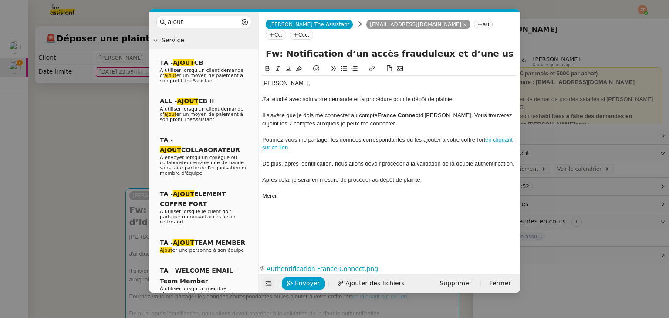
click at [120, 134] on nz-modal-container "ajout Service TA - AJOUT CB A utiliser lorsqu'un client demande d' ajout er un …" at bounding box center [334, 159] width 669 height 318
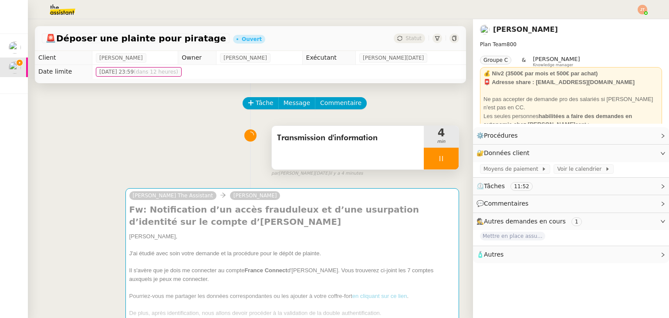
click at [426, 160] on div at bounding box center [440, 159] width 35 height 22
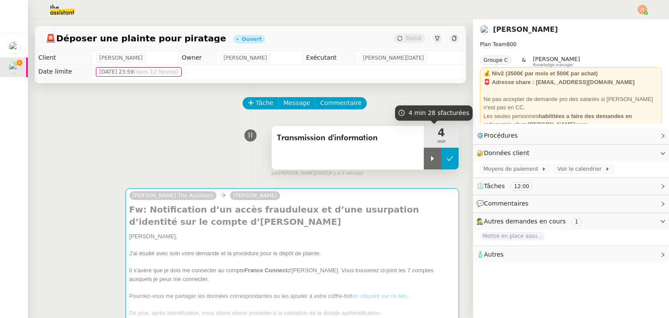
click at [446, 159] on icon at bounding box center [449, 158] width 7 height 7
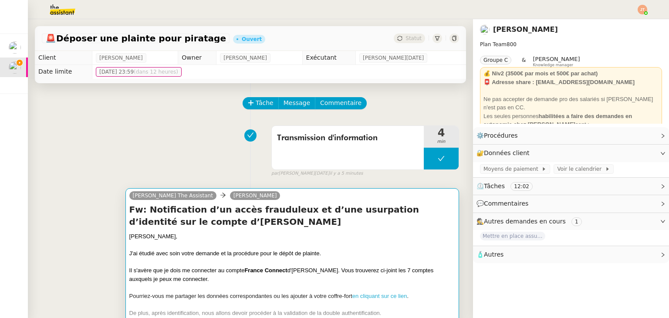
click at [286, 246] on div at bounding box center [292, 245] width 326 height 9
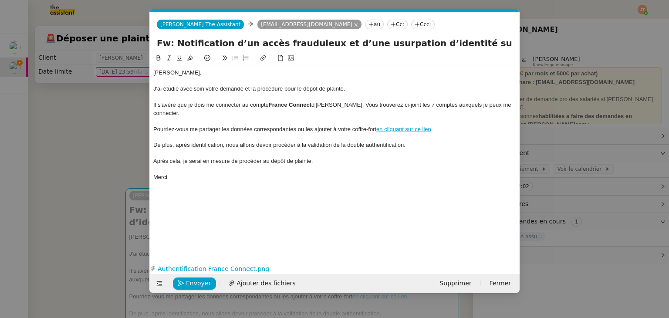
scroll to position [0, 32]
click at [414, 141] on div "De plus, après identification, nous allons devoir procéder à la validation de l…" at bounding box center [334, 145] width 363 height 8
click at [443, 125] on div "Pourriez-vous me partager les données correspondantes ou les ajouter à votre co…" at bounding box center [334, 129] width 363 height 8
click at [415, 141] on div "De plus, après identification, nous allons devoir procéder à la validation de l…" at bounding box center [334, 145] width 363 height 8
click at [164, 157] on div "Etes-vous en mesure de procéder à cette double authentification par SMS ?" at bounding box center [334, 161] width 363 height 8
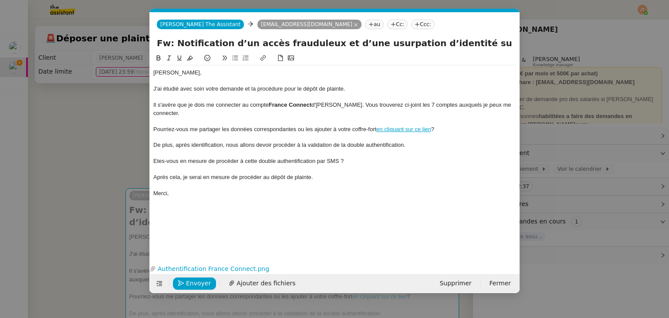
click at [0, 0] on lt-span "Ê tes-vous" at bounding box center [0, 0] width 0 height 0
drag, startPoint x: 346, startPoint y: 155, endPoint x: 150, endPoint y: 150, distance: 196.8
click at [150, 153] on nz-spin "Axel, J'ai étudié avec soin votre demande et la procédure pour le dépôt de plai…" at bounding box center [335, 152] width 370 height 198
click at [158, 60] on icon at bounding box center [158, 58] width 6 height 6
drag, startPoint x: 445, startPoint y: 121, endPoint x: 143, endPoint y: 117, distance: 302.5
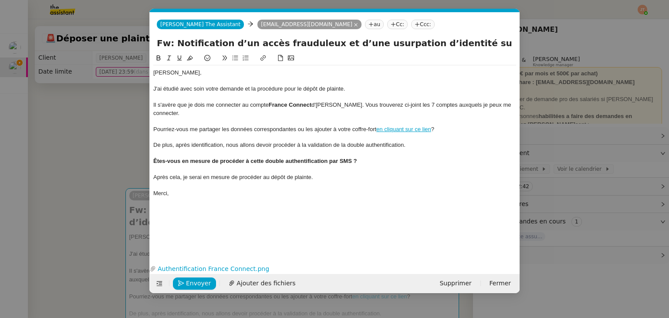
click at [143, 117] on nz-modal-container "ajout Service TA - AJOUT CB A utiliser lorsqu'un client demande d' ajout er un …" at bounding box center [334, 159] width 669 height 318
click at [158, 57] on icon at bounding box center [158, 58] width 6 height 6
click at [152, 128] on nz-spin "Axel, J'ai étudié avec soin votre demande et la procédure pour le dépôt de plai…" at bounding box center [335, 152] width 370 height 198
click at [154, 126] on strong "Pourriez-vous me partager les données correspondantes ou les ajouter à votre co…" at bounding box center [273, 129] width 241 height 7
click at [232, 58] on icon at bounding box center [235, 58] width 6 height 6
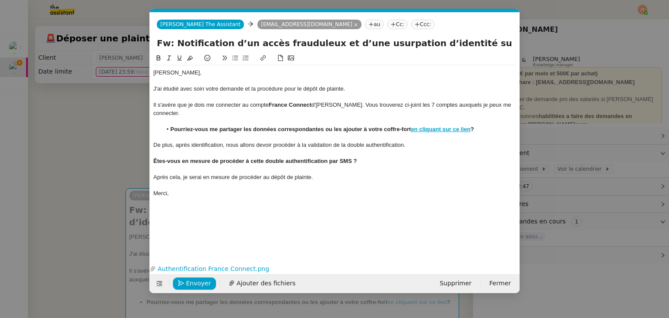
click at [153, 158] on strong "Êtes-vous en mesure de procéder à cette double authentification par SMS ?" at bounding box center [254, 161] width 203 height 7
click at [235, 60] on icon at bounding box center [235, 58] width 6 height 6
click at [221, 189] on div "Merci," at bounding box center [334, 193] width 363 height 8
click at [197, 189] on div "Merci," at bounding box center [334, 193] width 363 height 8
click at [195, 282] on span "Envoyer" at bounding box center [198, 283] width 25 height 10
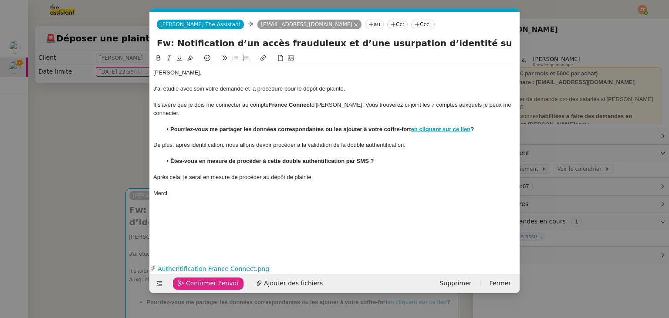
click at [195, 282] on span "Confirmer l'envoi" at bounding box center [212, 283] width 52 height 10
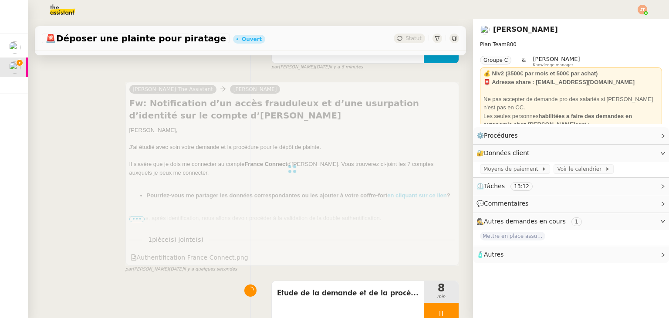
scroll to position [261, 0]
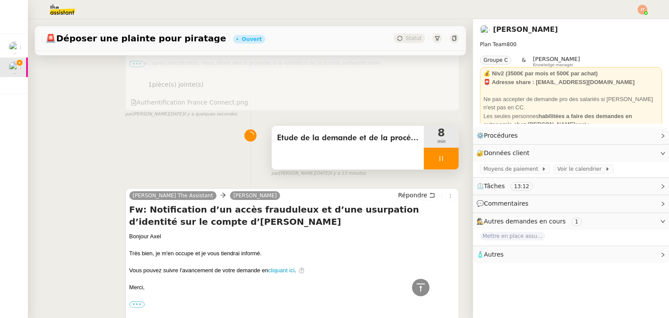
click at [427, 164] on div at bounding box center [440, 159] width 35 height 22
click at [446, 157] on icon at bounding box center [449, 158] width 7 height 7
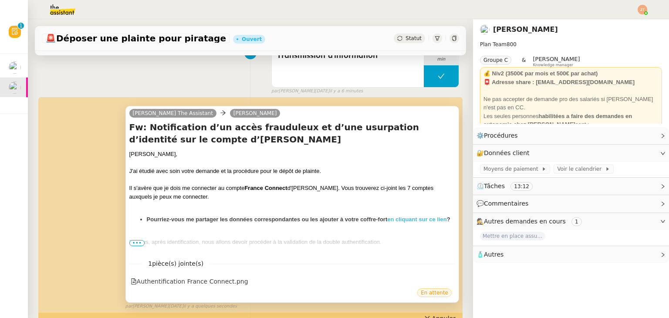
scroll to position [0, 0]
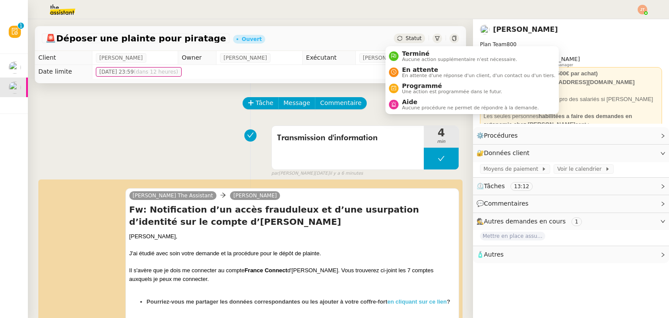
click at [397, 37] on div "Statut" at bounding box center [408, 39] width 31 height 10
click at [402, 70] on span "En attente" at bounding box center [478, 69] width 153 height 7
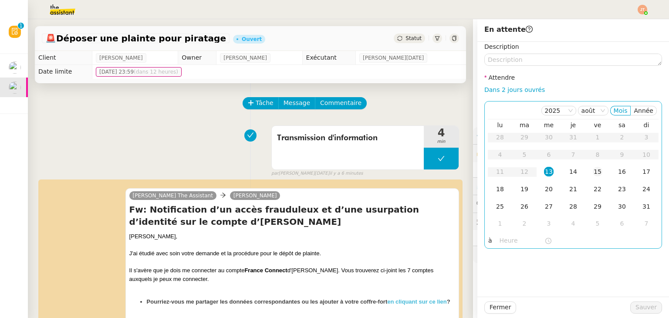
click at [592, 175] on div "15" at bounding box center [597, 172] width 10 height 10
click at [507, 236] on input "text" at bounding box center [521, 240] width 45 height 10
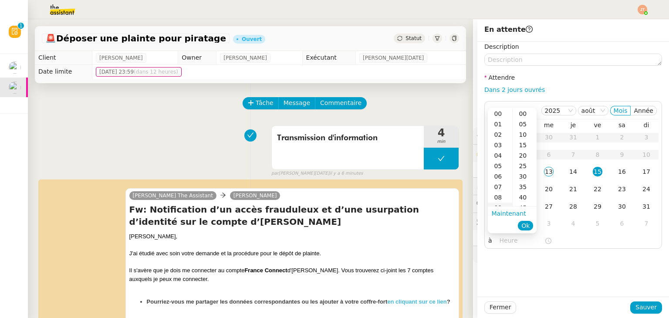
click at [500, 204] on div "09" at bounding box center [499, 207] width 24 height 10
click at [519, 116] on div "00" at bounding box center [524, 113] width 24 height 10
type input "09:00"
click at [528, 225] on span "Ok" at bounding box center [525, 225] width 8 height 9
click at [631, 306] on button "Sauver" at bounding box center [646, 307] width 32 height 12
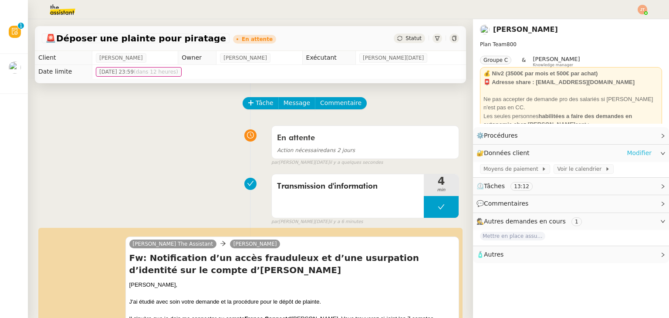
click at [632, 151] on link "Modifier" at bounding box center [638, 153] width 25 height 10
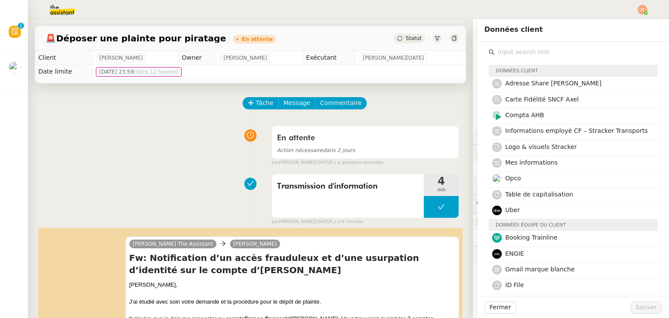
click at [400, 105] on div "Tâche Message Commentaire" at bounding box center [350, 107] width 215 height 21
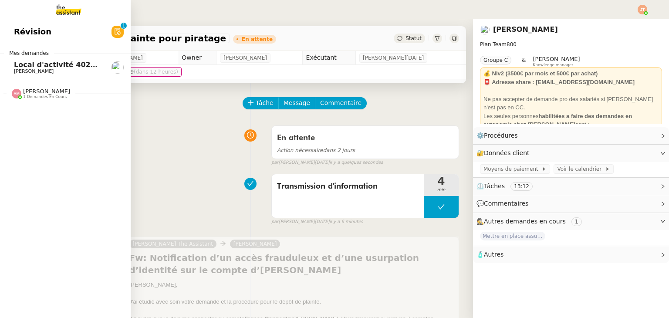
click at [43, 66] on span "Local d'activité 402m2 - [GEOGRAPHIC_DATA]-[GEOGRAPHIC_DATA] 13170 - 1 400 000€" at bounding box center [184, 64] width 340 height 8
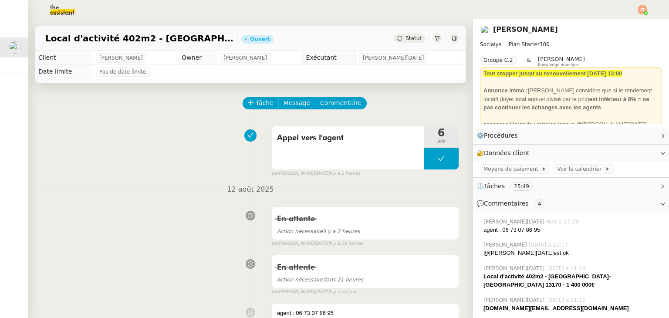
click at [645, 11] on div at bounding box center [642, 10] width 10 height 10
click at [625, 23] on li "Suivi" at bounding box center [618, 25] width 57 height 12
